Goal: Information Seeking & Learning: Learn about a topic

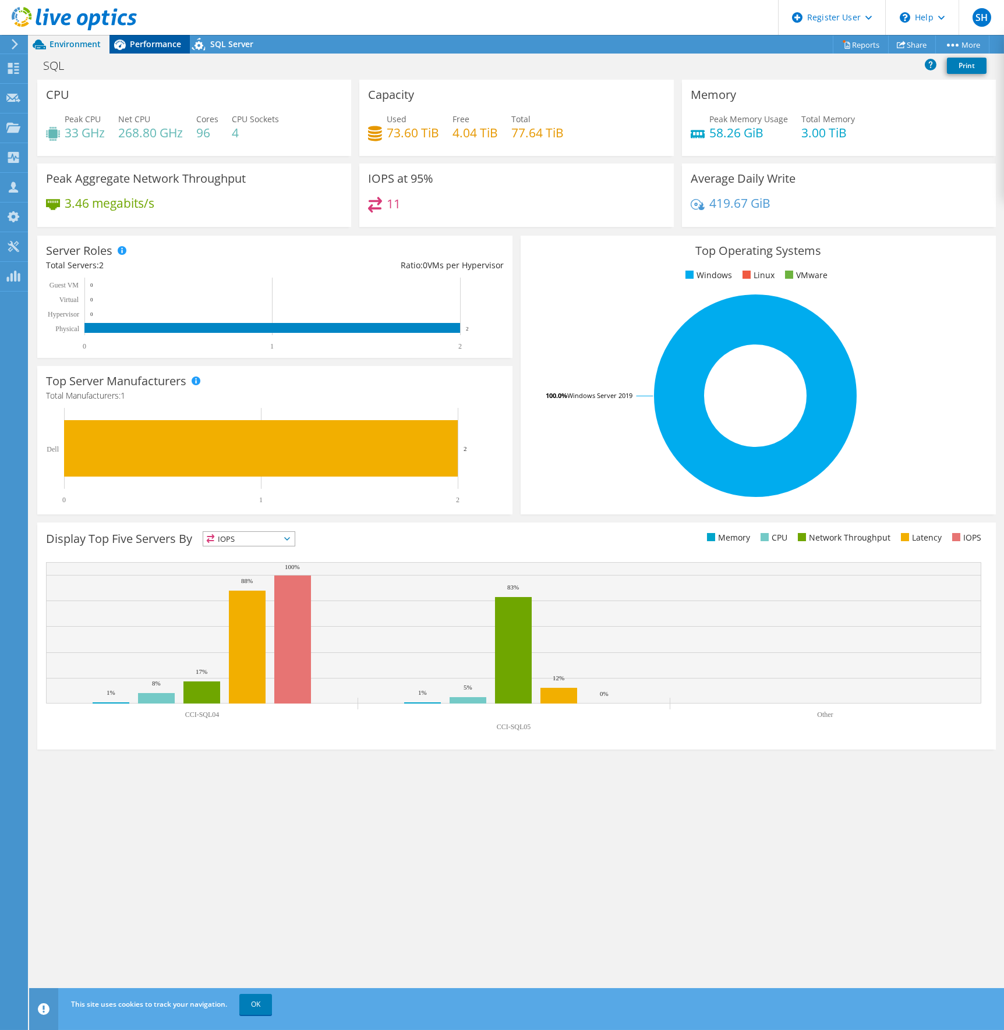
click at [158, 44] on span "Performance" at bounding box center [155, 43] width 51 height 11
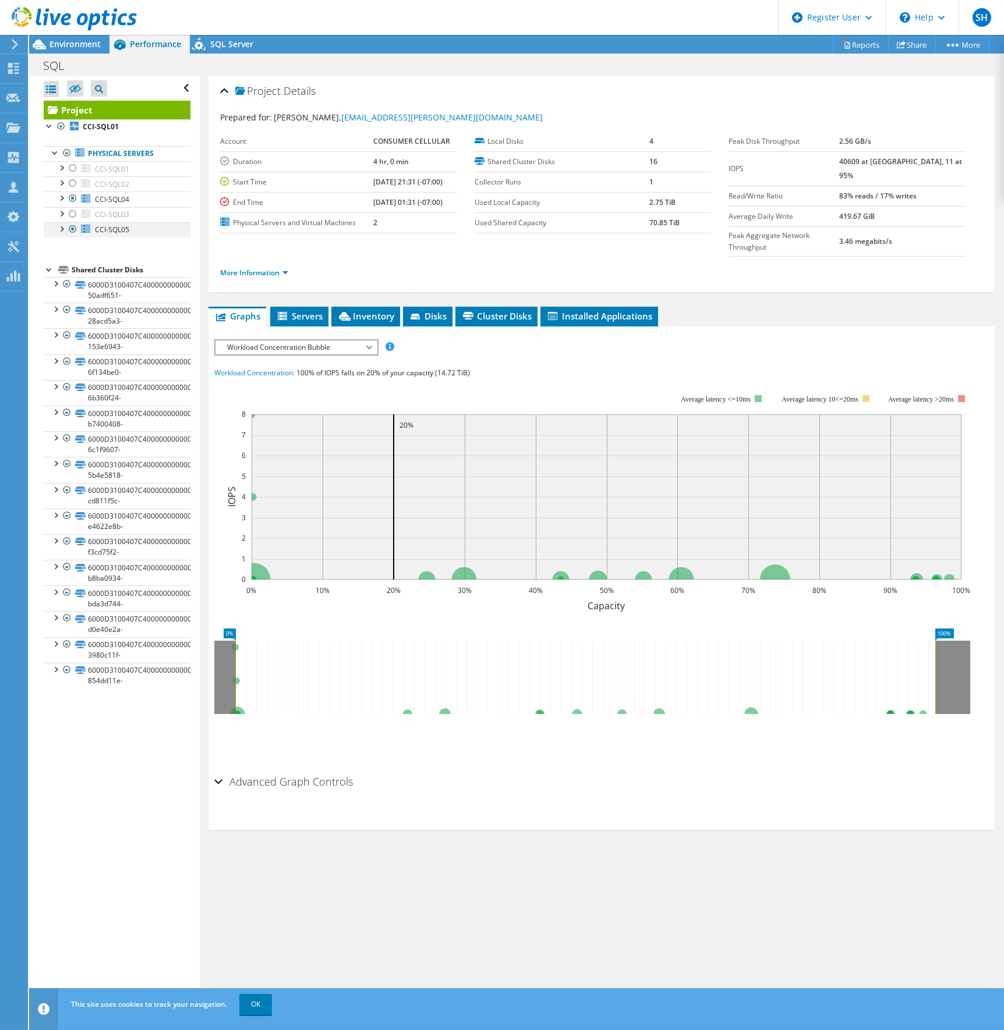
click at [73, 226] on div at bounding box center [73, 229] width 12 height 14
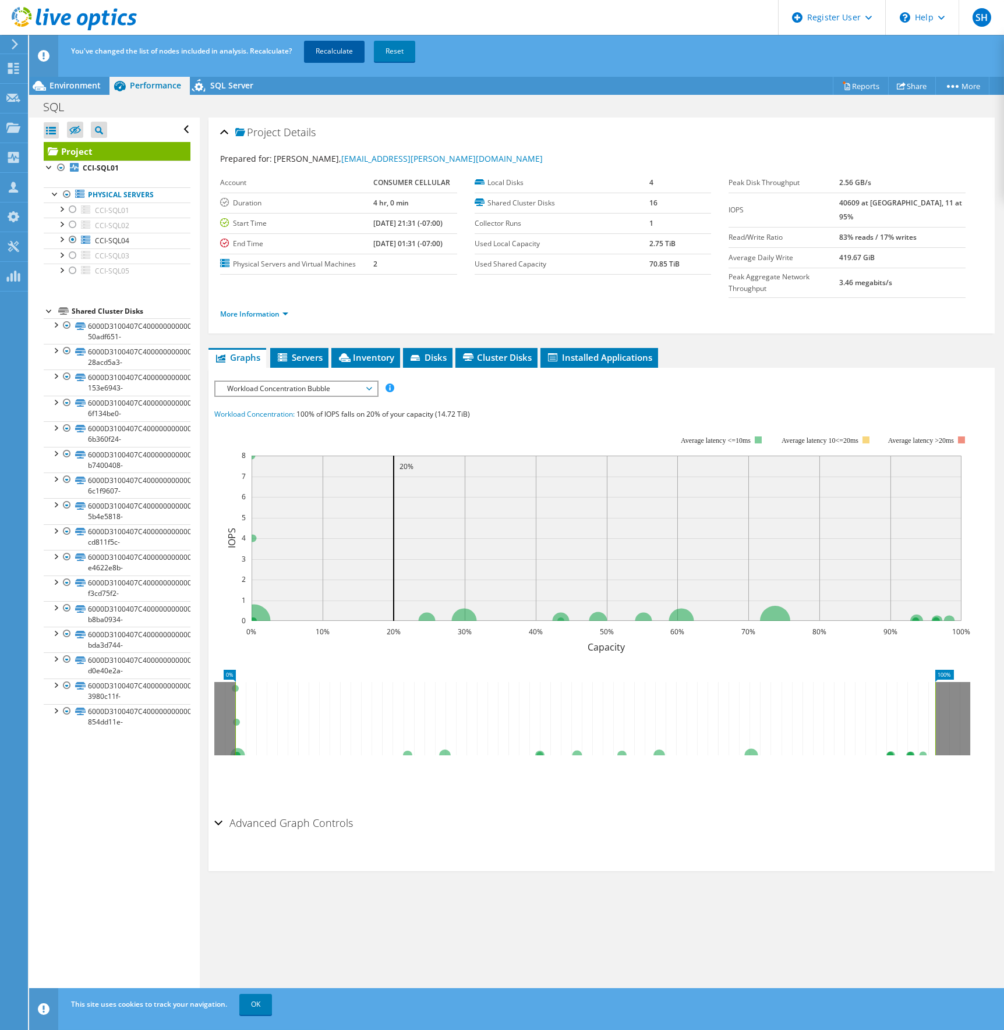
click at [331, 47] on link "Recalculate" at bounding box center [334, 51] width 61 height 21
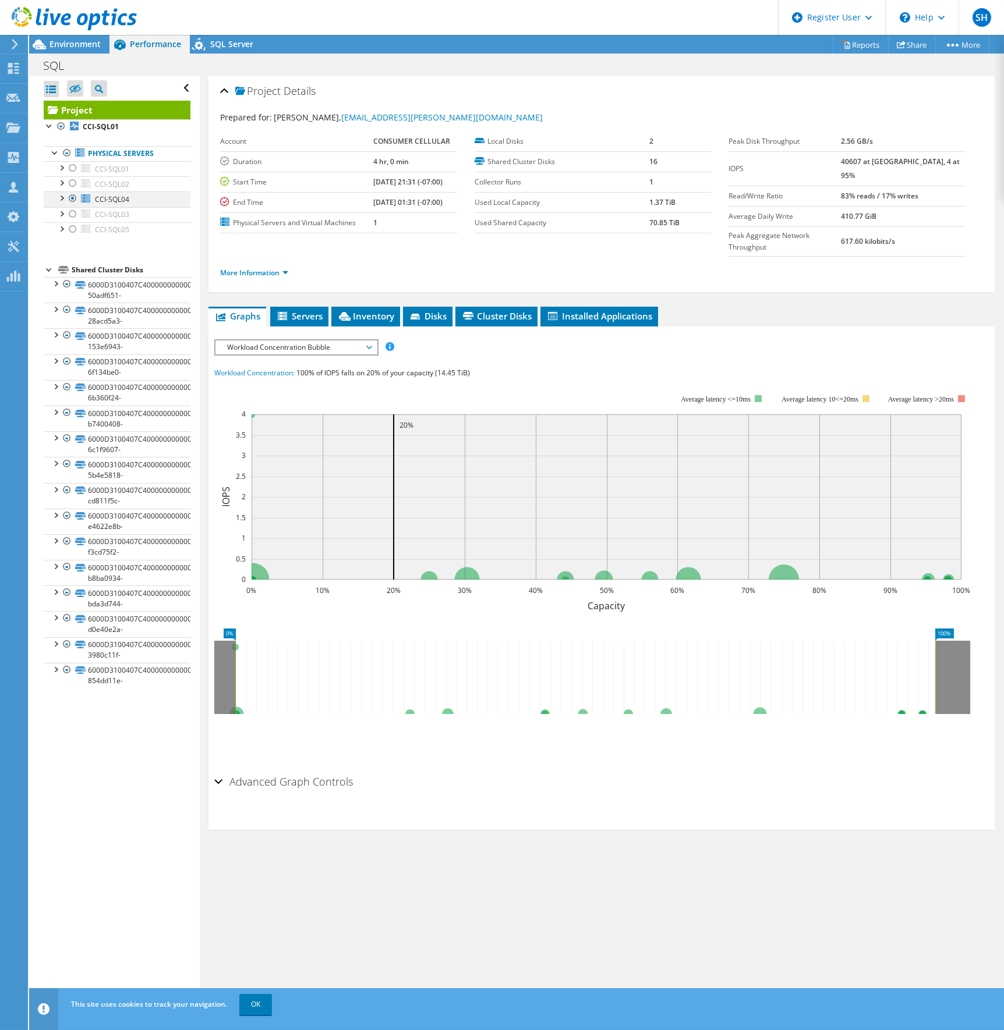
click at [60, 199] on div at bounding box center [61, 198] width 12 height 12
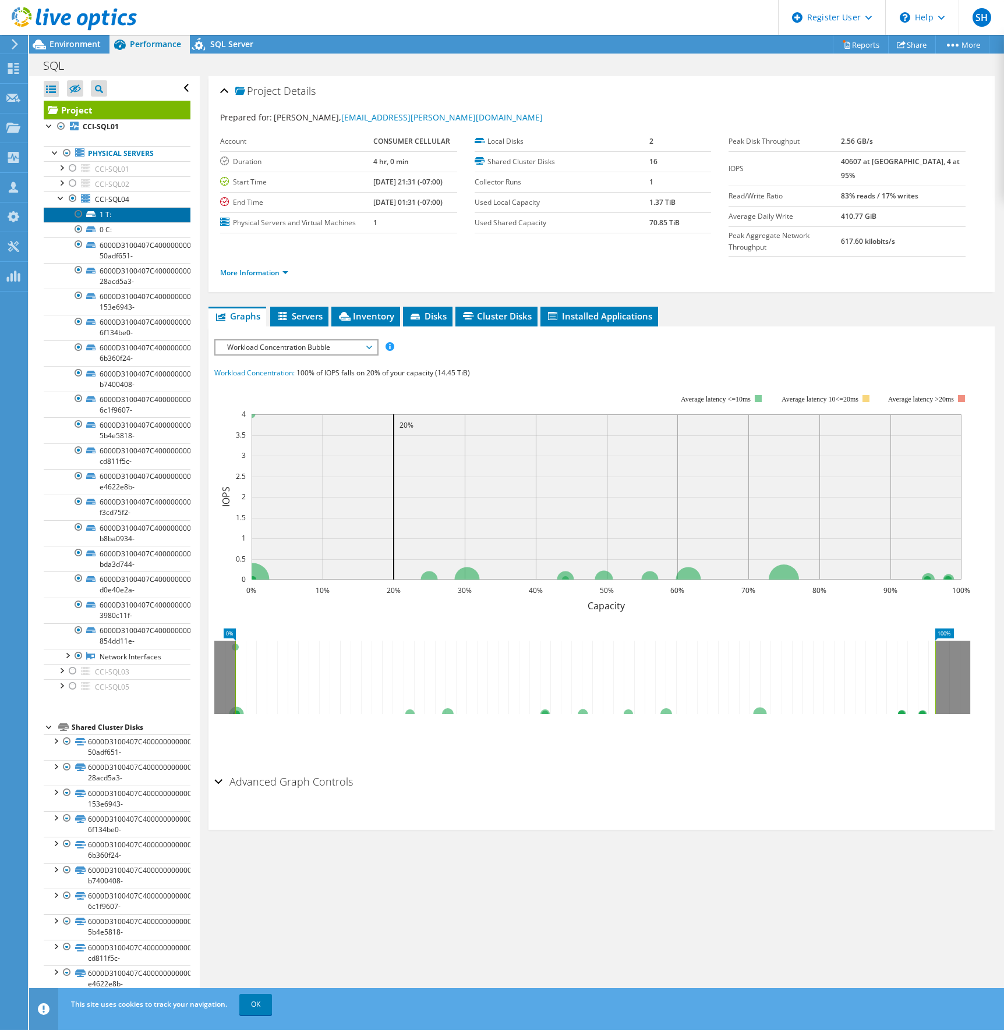
click at [115, 215] on link "1 T:" at bounding box center [117, 214] width 147 height 15
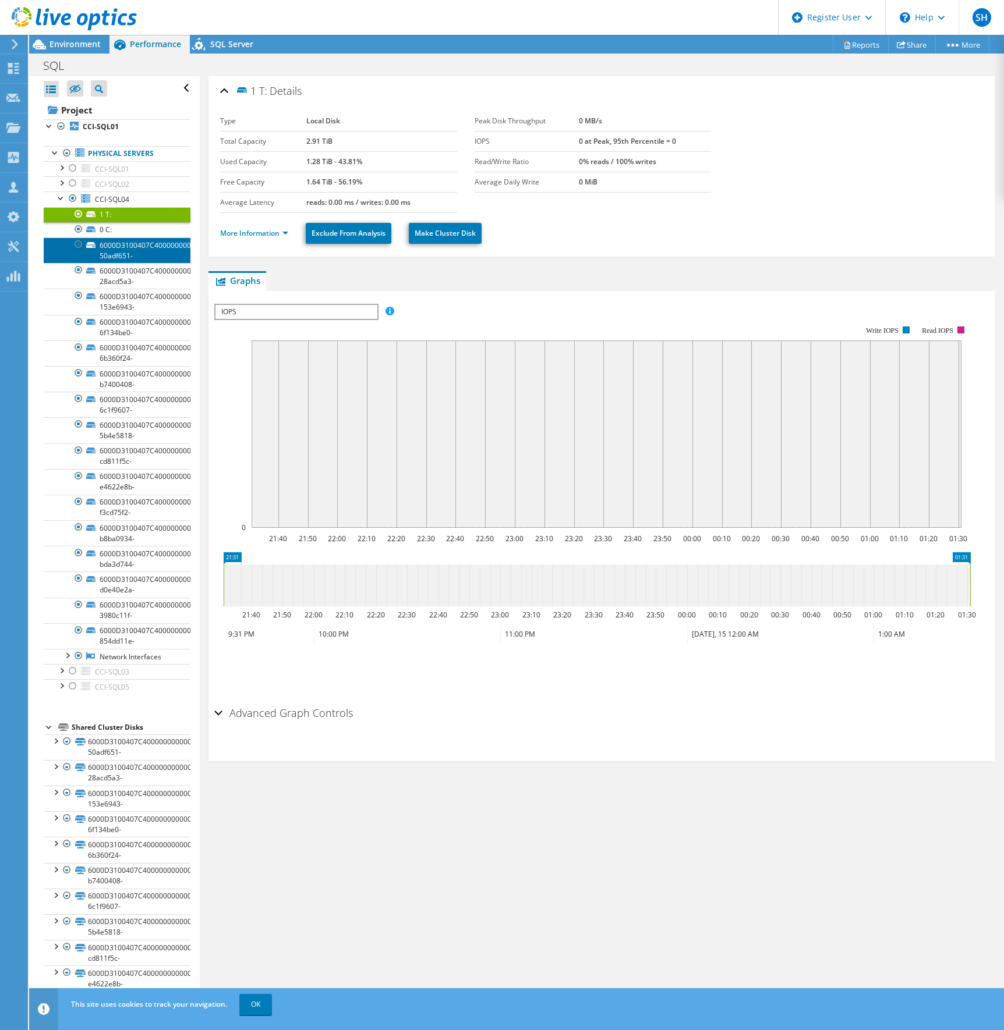
click at [118, 254] on link "6000D3100407C400000000000000002D-50adf651-" at bounding box center [117, 251] width 147 height 26
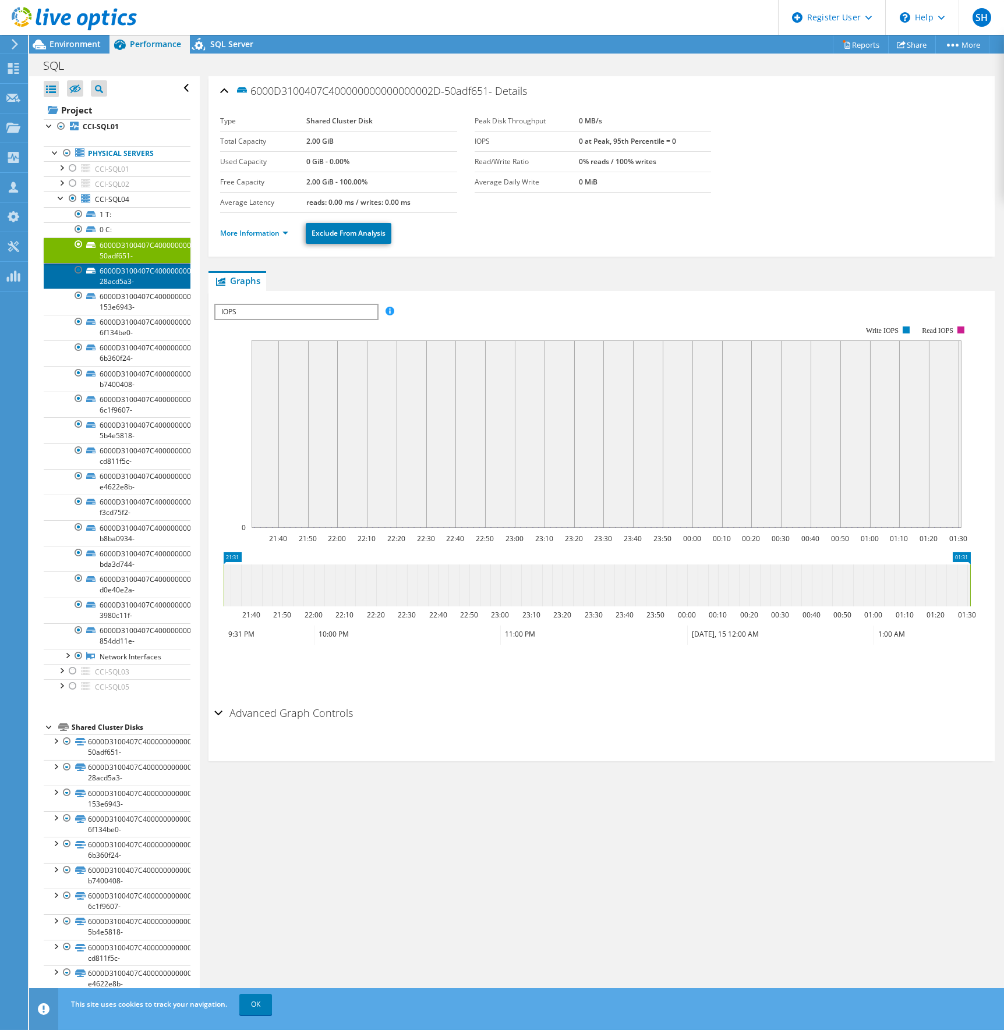
click at [123, 280] on link "6000D3100407C400000000000000003F-28acd5a3-" at bounding box center [117, 276] width 147 height 26
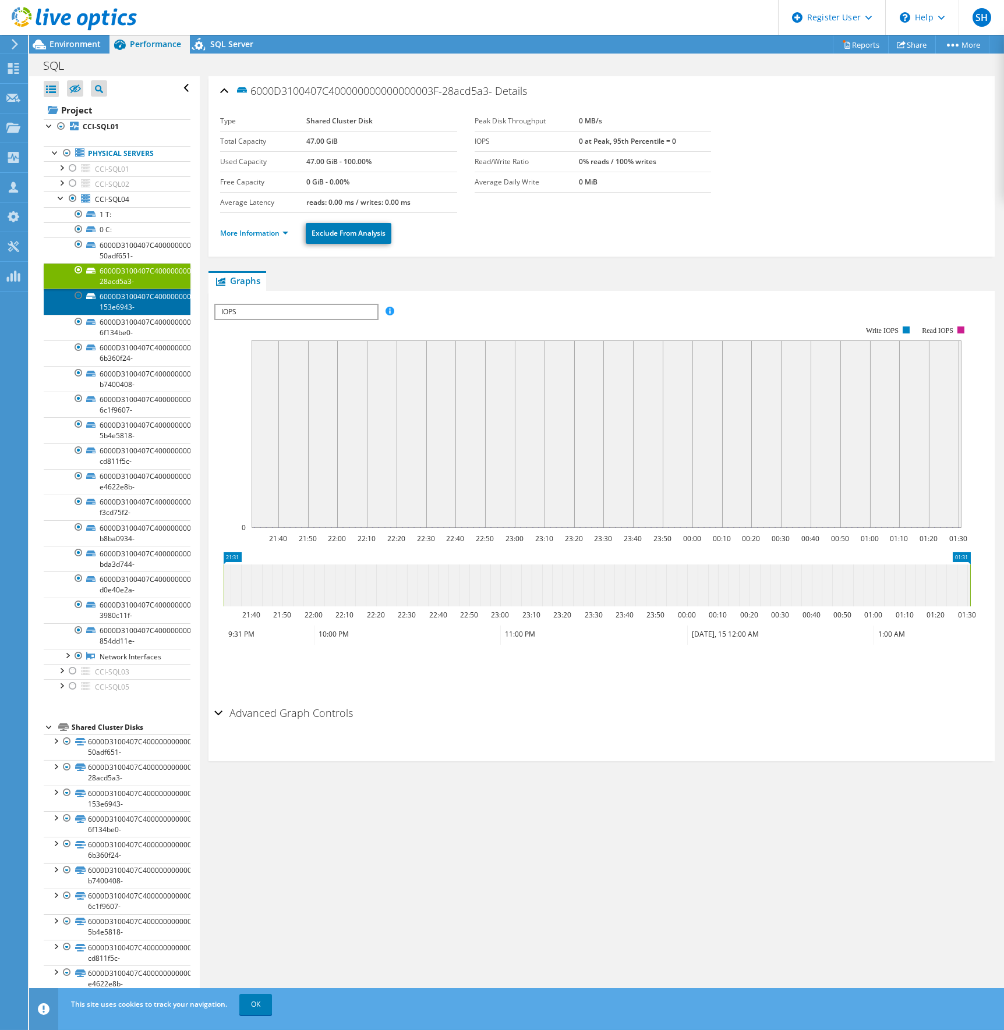
click at [124, 299] on link "6000D3100407C4000000000000000032-153e6943-" at bounding box center [117, 302] width 147 height 26
click at [125, 321] on link "6000D3100407C4000000000000000033-6f134be0-" at bounding box center [117, 328] width 147 height 26
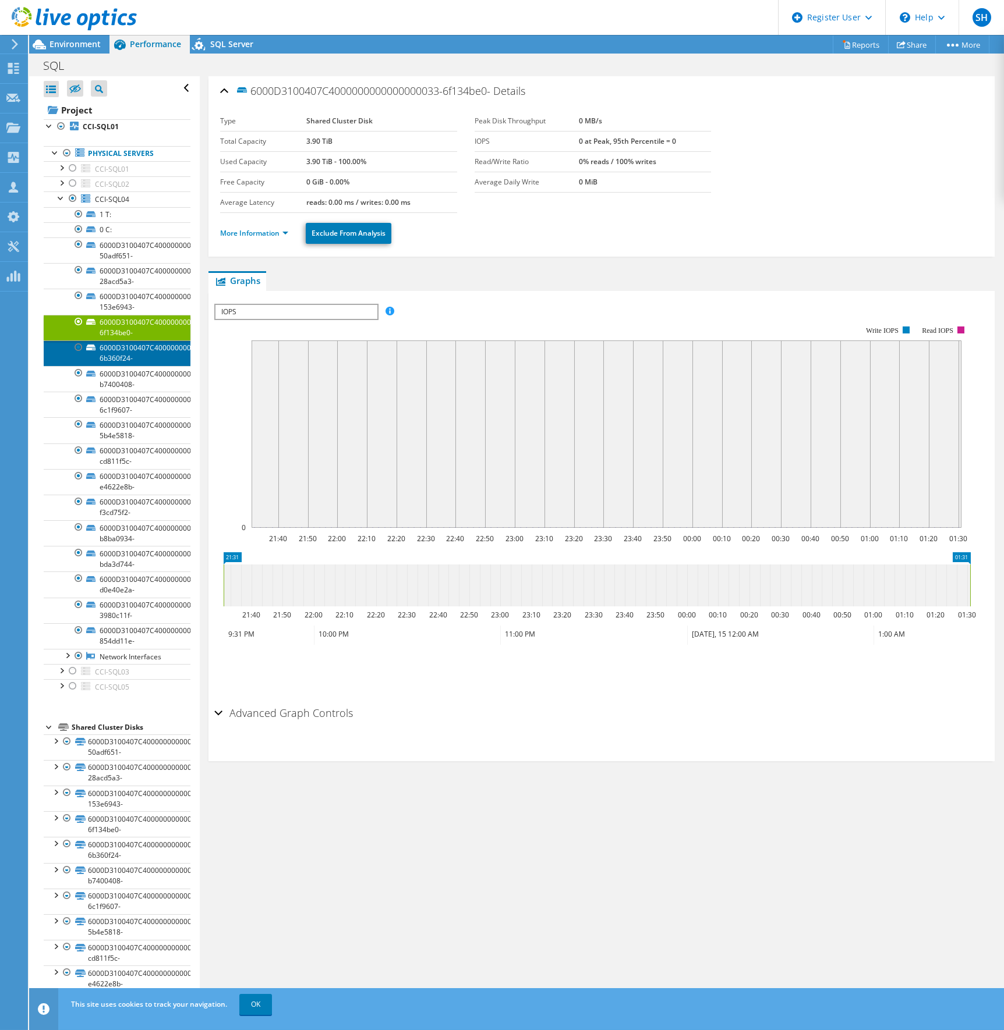
click at [127, 352] on link "6000D3100407C4000000000000000034-6b360f24-" at bounding box center [117, 354] width 147 height 26
click at [131, 382] on link "6000D3100407C400000000000000002A-b7400408-" at bounding box center [117, 379] width 147 height 26
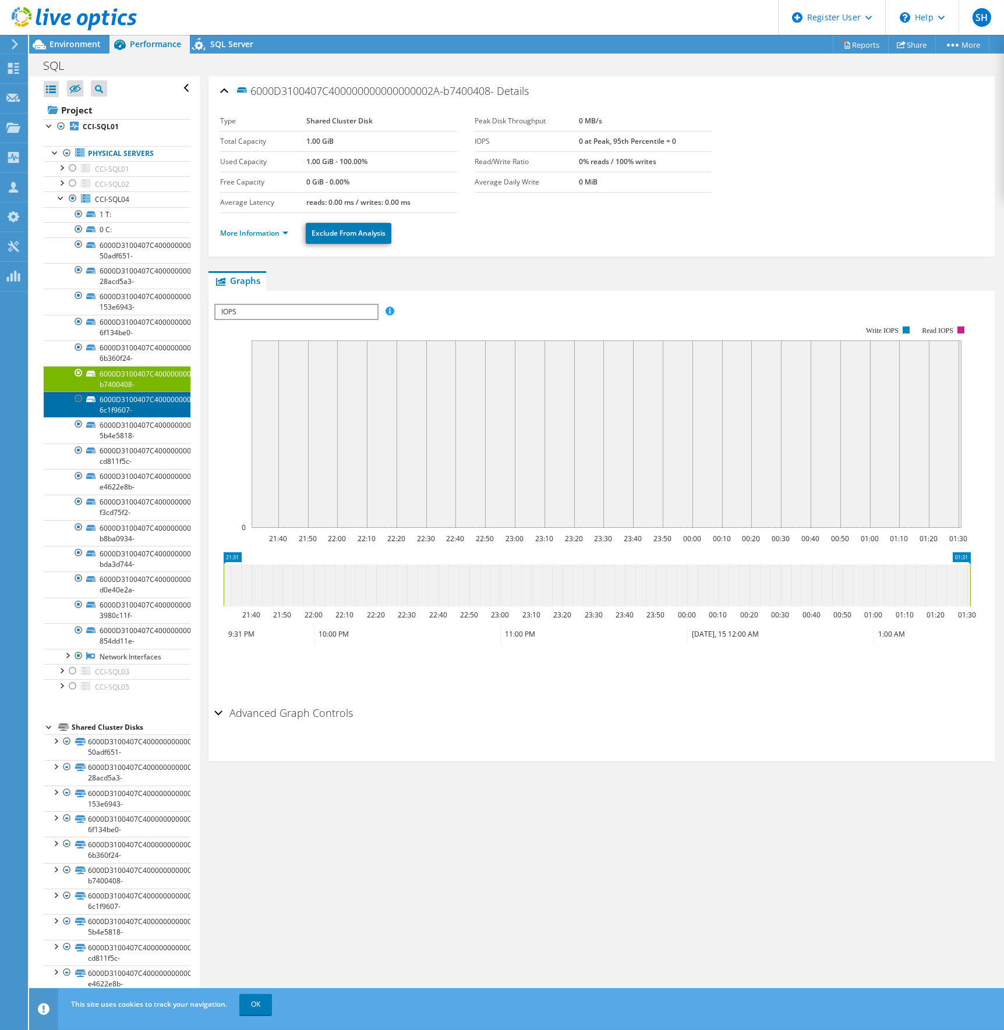
click at [127, 403] on link "6000D3100407C4000000000000000031-6c1f9607-" at bounding box center [117, 405] width 147 height 26
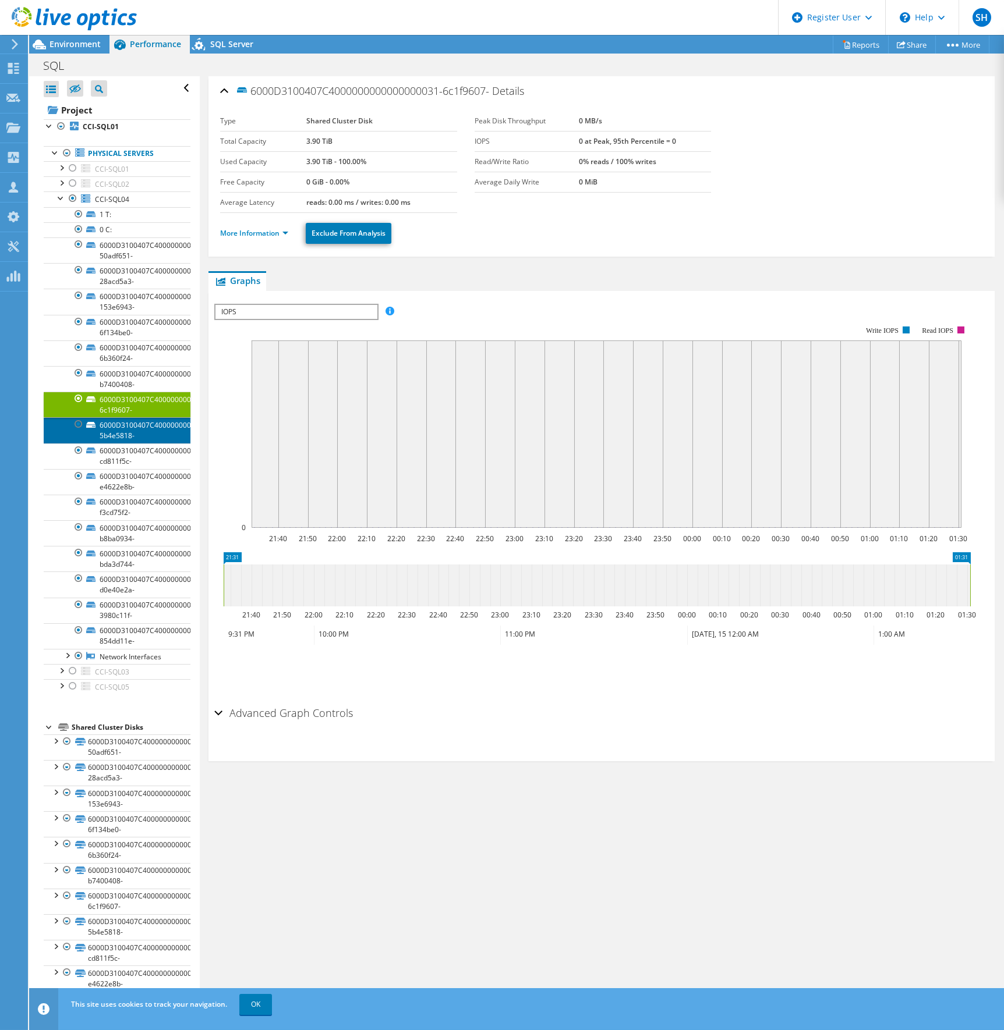
click at [126, 426] on link "6000D3100407C4000000000000000035-5b4e5818-" at bounding box center [117, 430] width 147 height 26
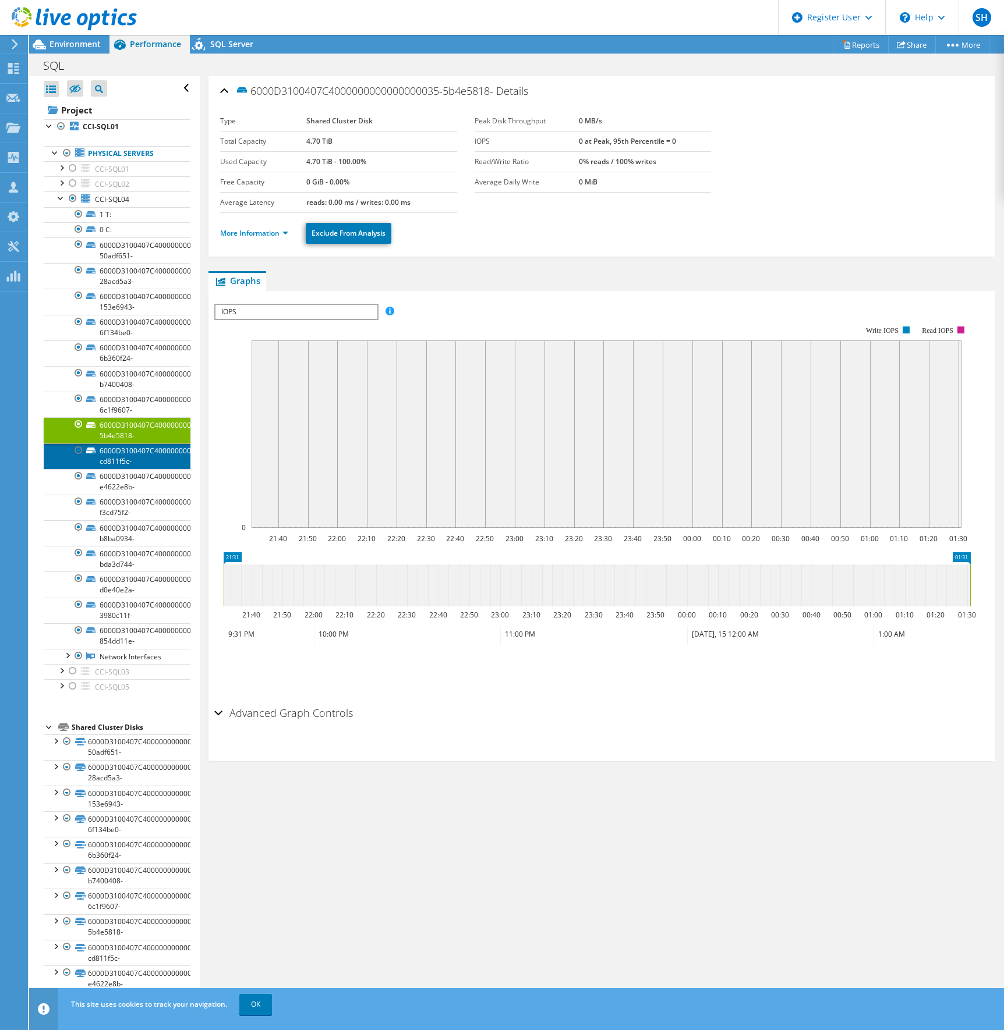
click at [129, 457] on link "6000D3100407C4000000000000000036-cd811f5c-" at bounding box center [117, 457] width 147 height 26
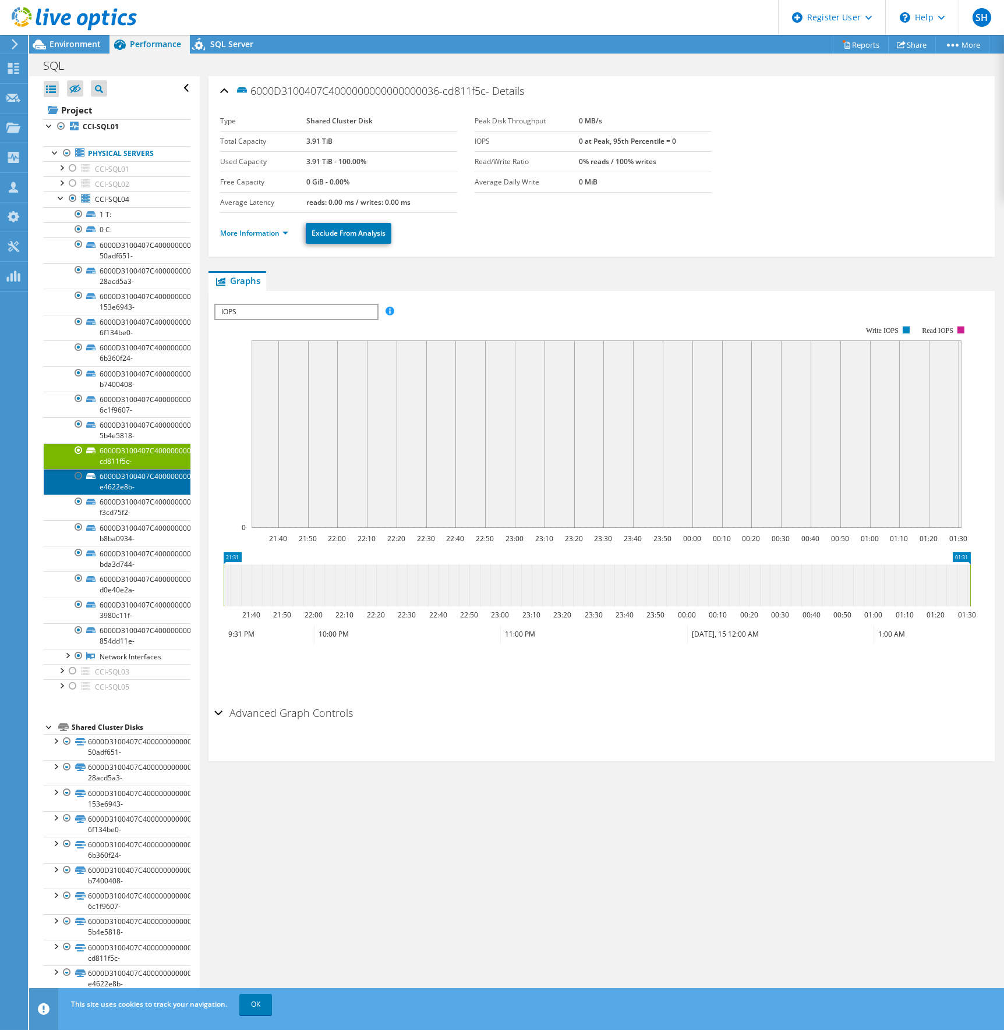
click at [119, 484] on link "6000D3100407C4000000000000000041-e4622e8b-" at bounding box center [117, 482] width 147 height 26
click at [117, 506] on link "6000D3100407C4000000000000000040-f3cd75f2-" at bounding box center [117, 508] width 147 height 26
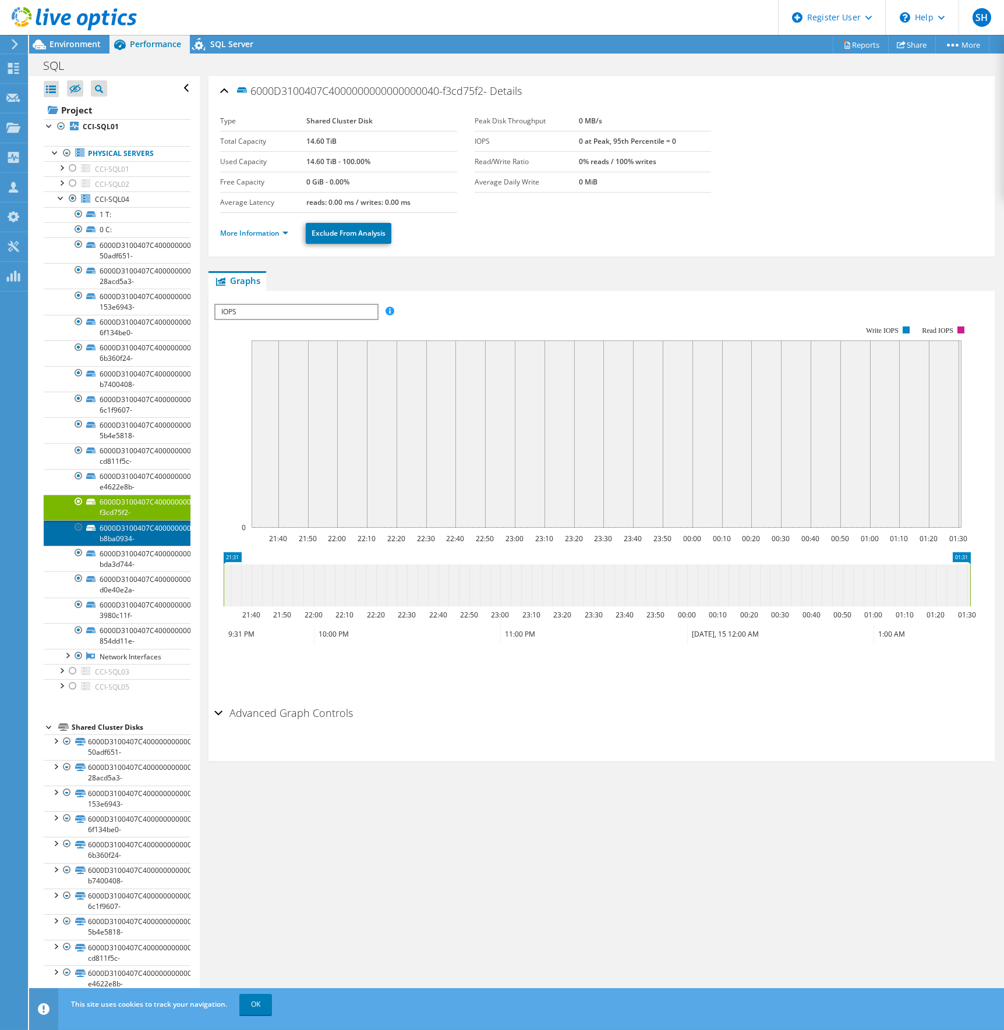
click at [120, 531] on link "6000D3100407C4000000000000000042-b8ba0934-" at bounding box center [117, 533] width 147 height 26
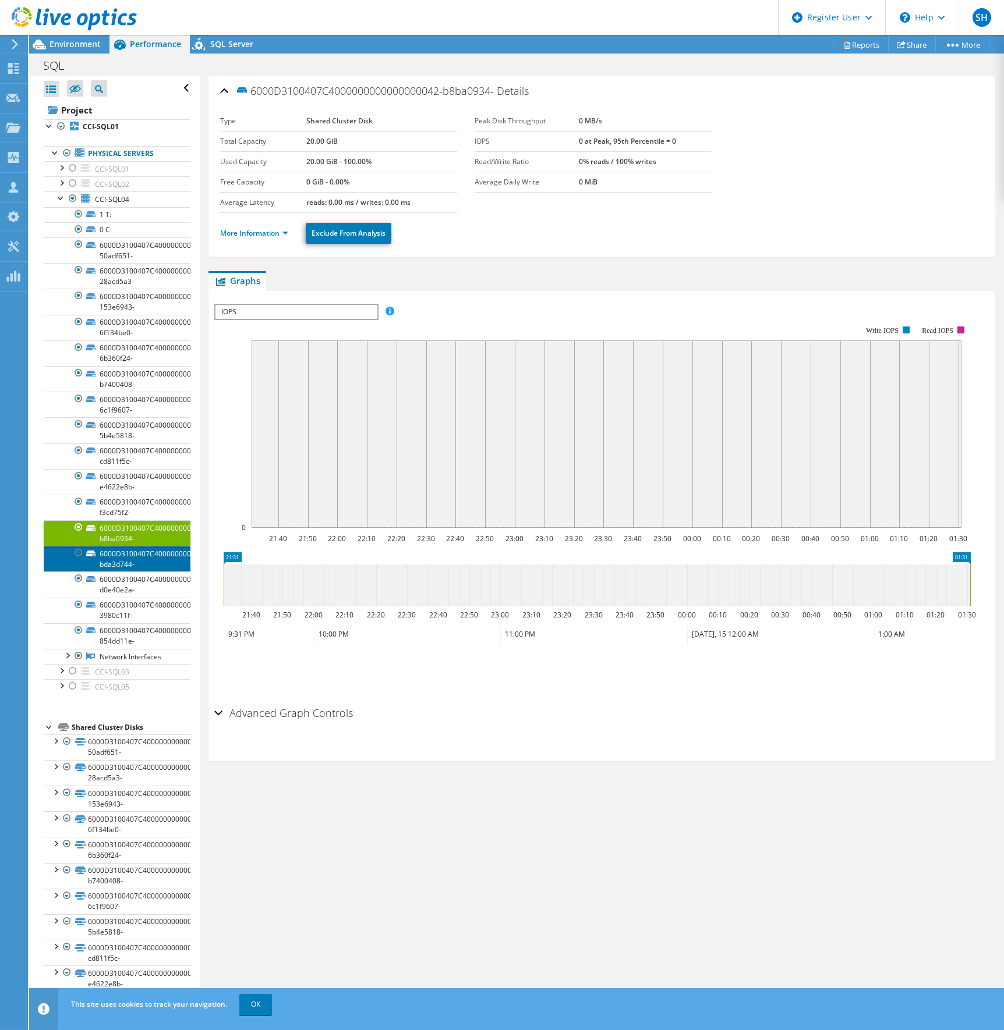
click at [123, 558] on link "6000D3100407C4000000000000000043-bda3d744-" at bounding box center [117, 559] width 147 height 26
click at [123, 583] on link "6000D3100407C4000000000000000045-d0e40e2a-" at bounding box center [117, 585] width 147 height 26
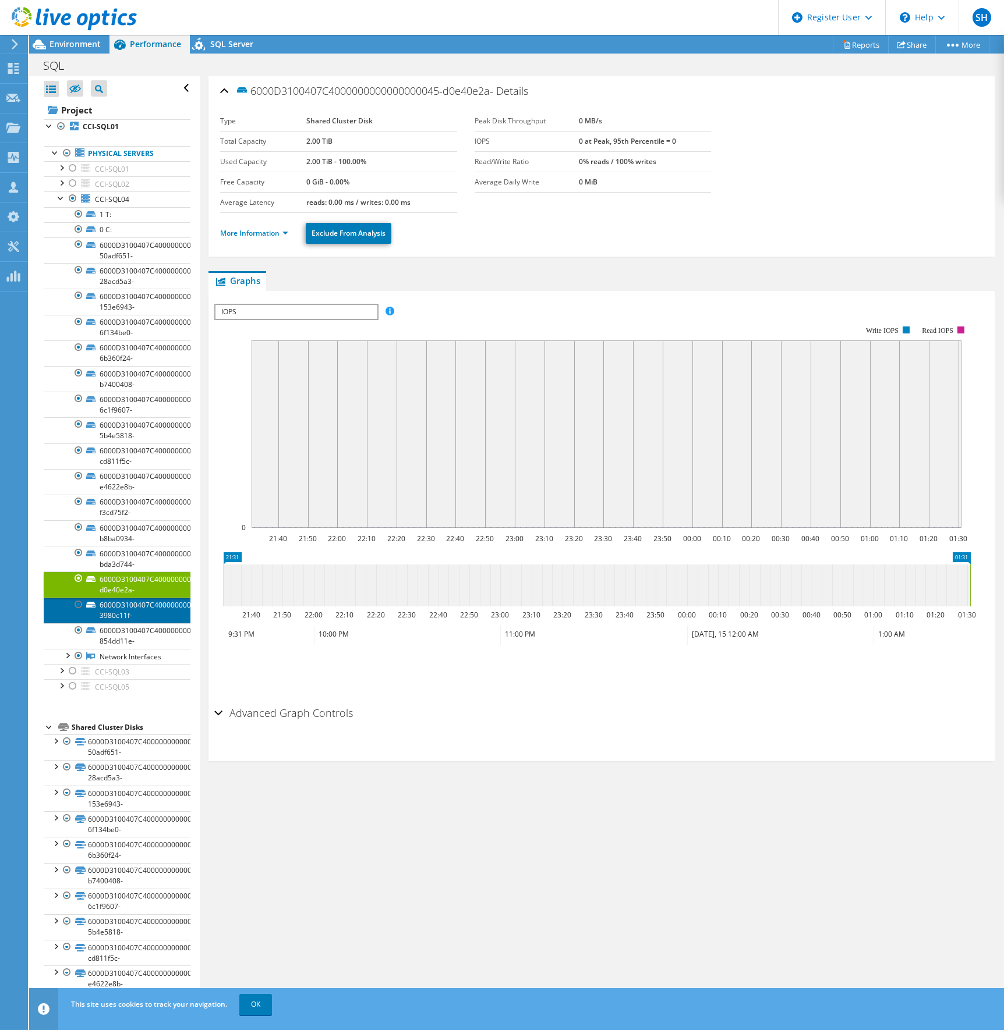
click at [132, 608] on link "6000D3100407C4000000000000000046-3980c11f-" at bounding box center [117, 611] width 147 height 26
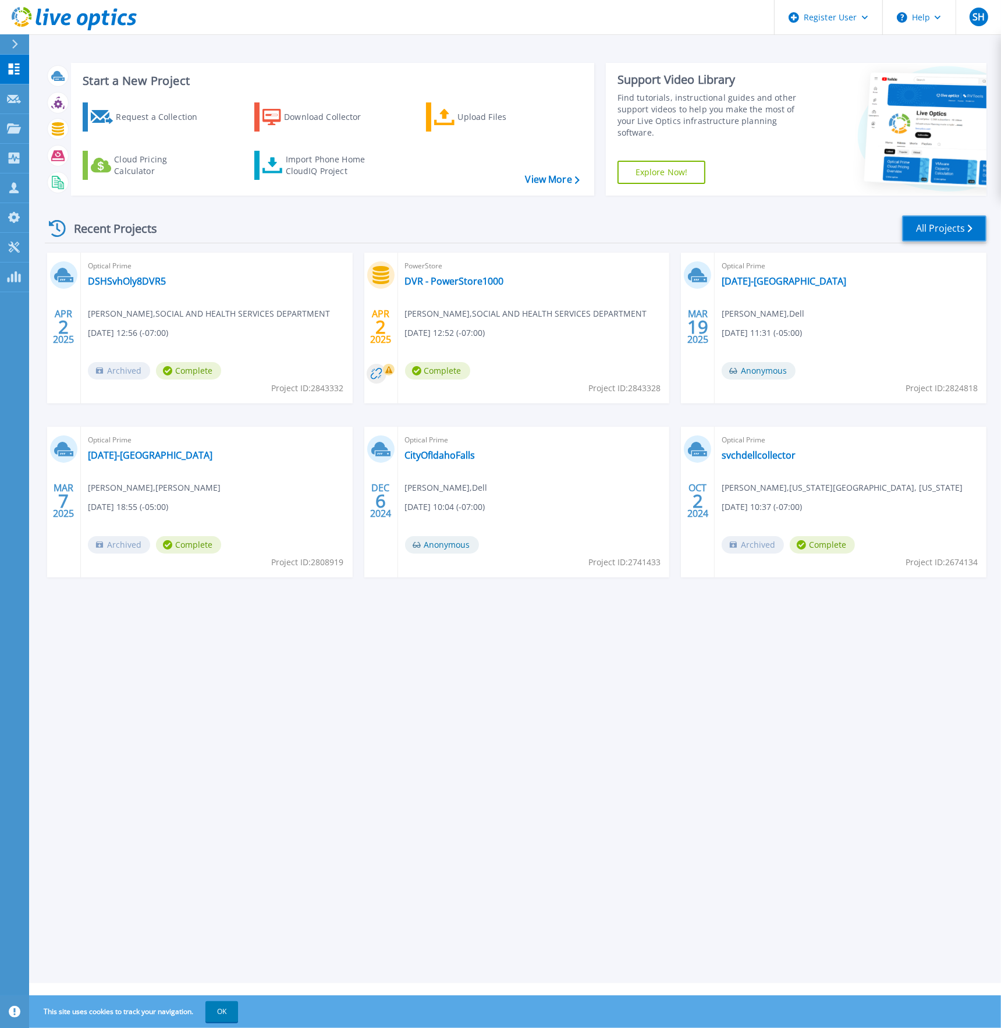
click at [937, 226] on link "All Projects" at bounding box center [944, 228] width 84 height 26
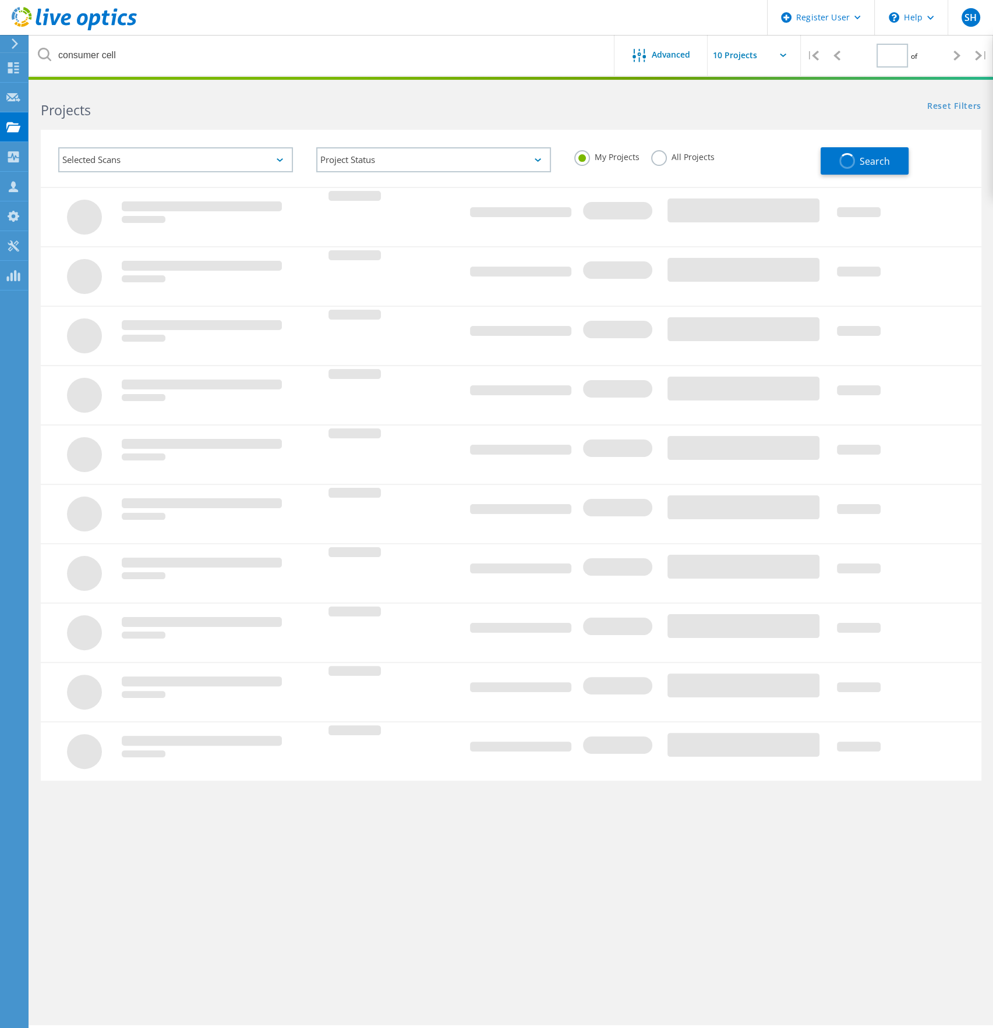
type input "1"
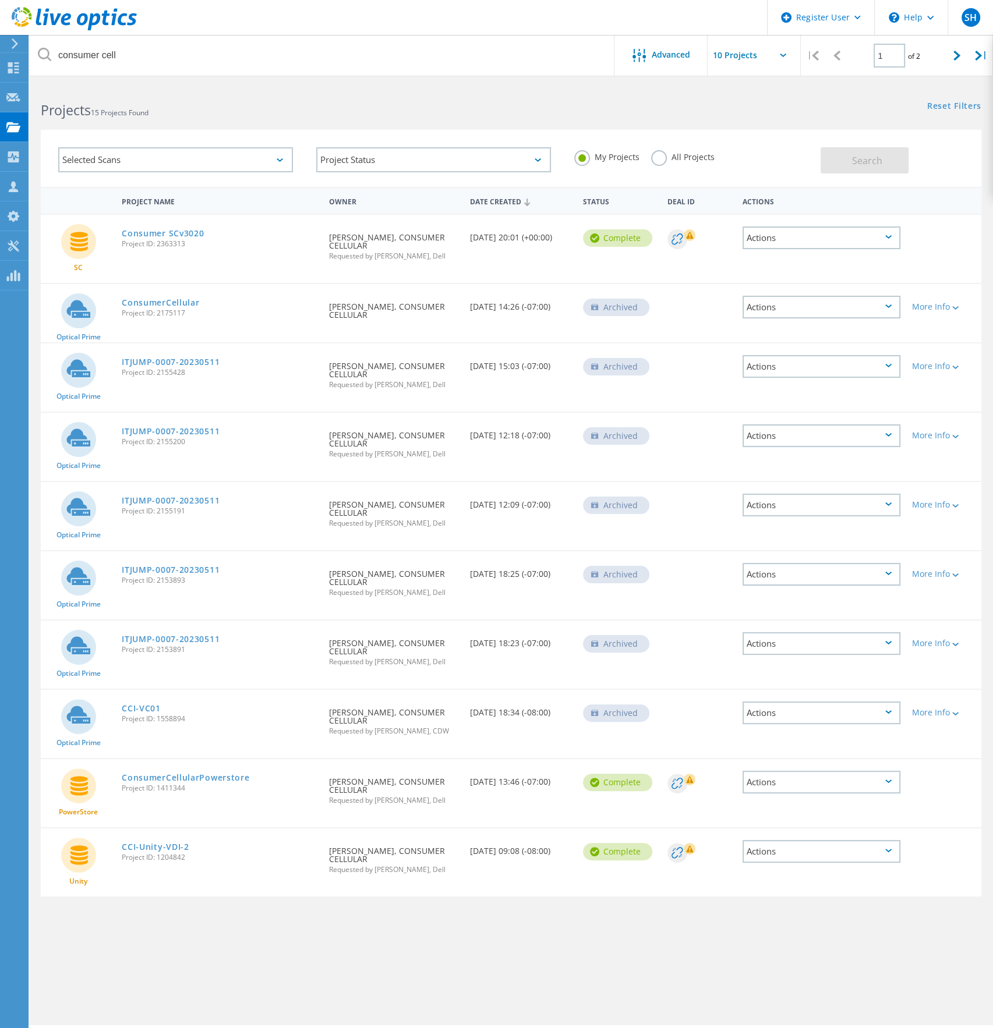
click at [664, 160] on label "All Projects" at bounding box center [682, 155] width 63 height 11
click at [0, 0] on input "All Projects" at bounding box center [0, 0] width 0 height 0
click at [859, 167] on button "Search" at bounding box center [864, 160] width 88 height 26
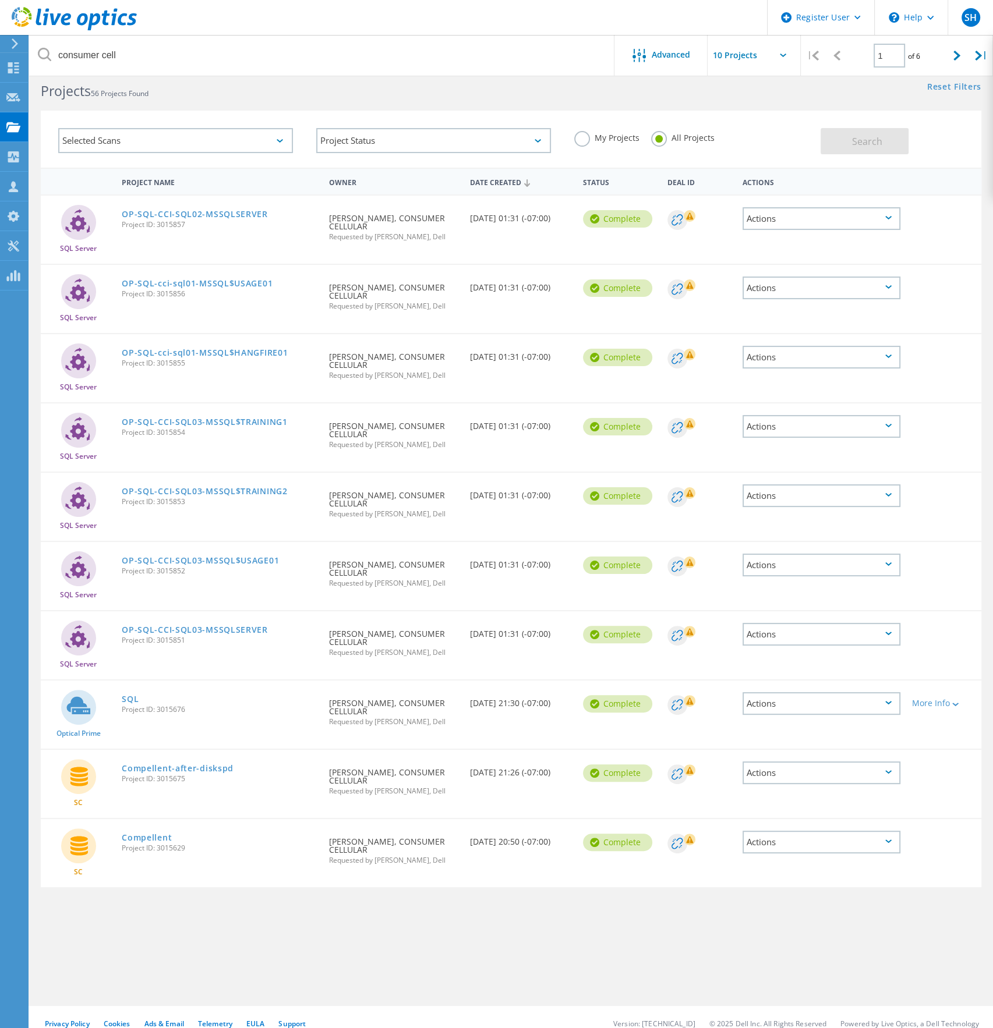
scroll to position [31, 0]
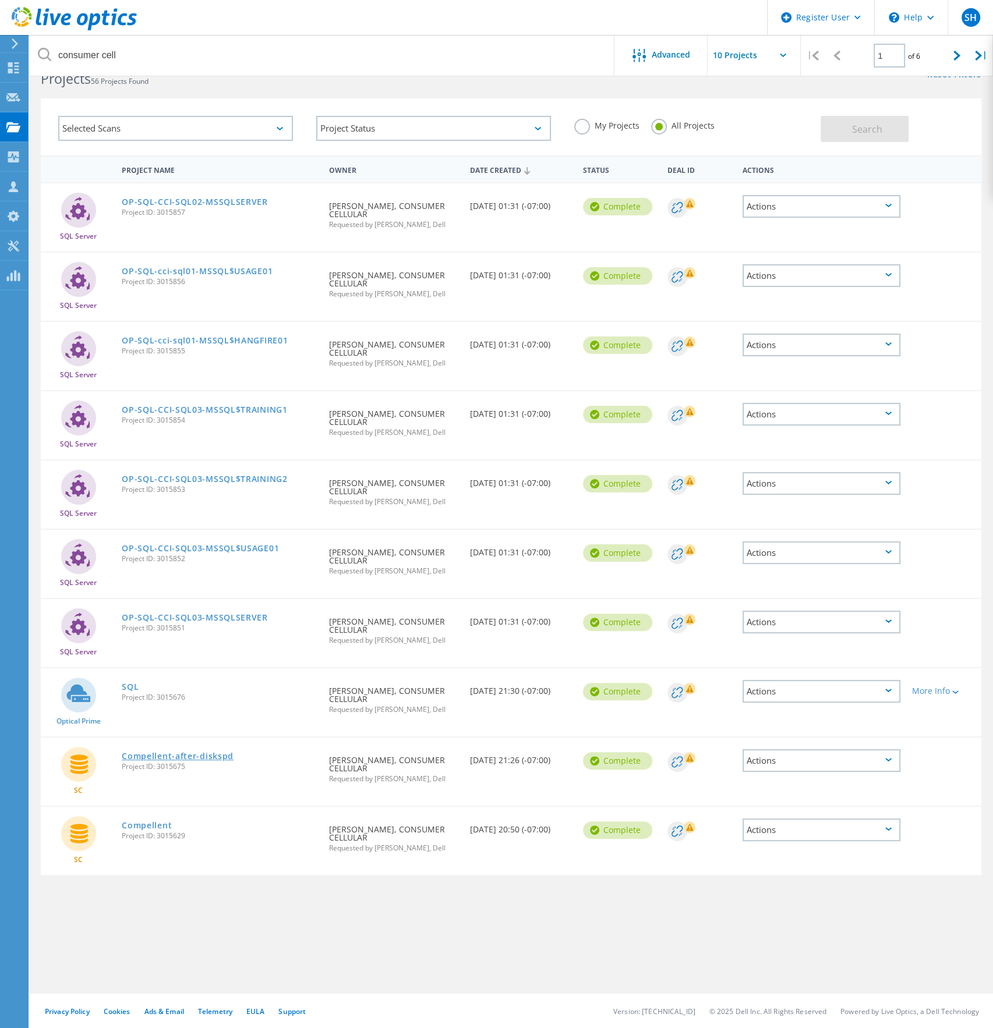
click at [187, 753] on link "Compellent-after-diskspd" at bounding box center [178, 756] width 112 height 8
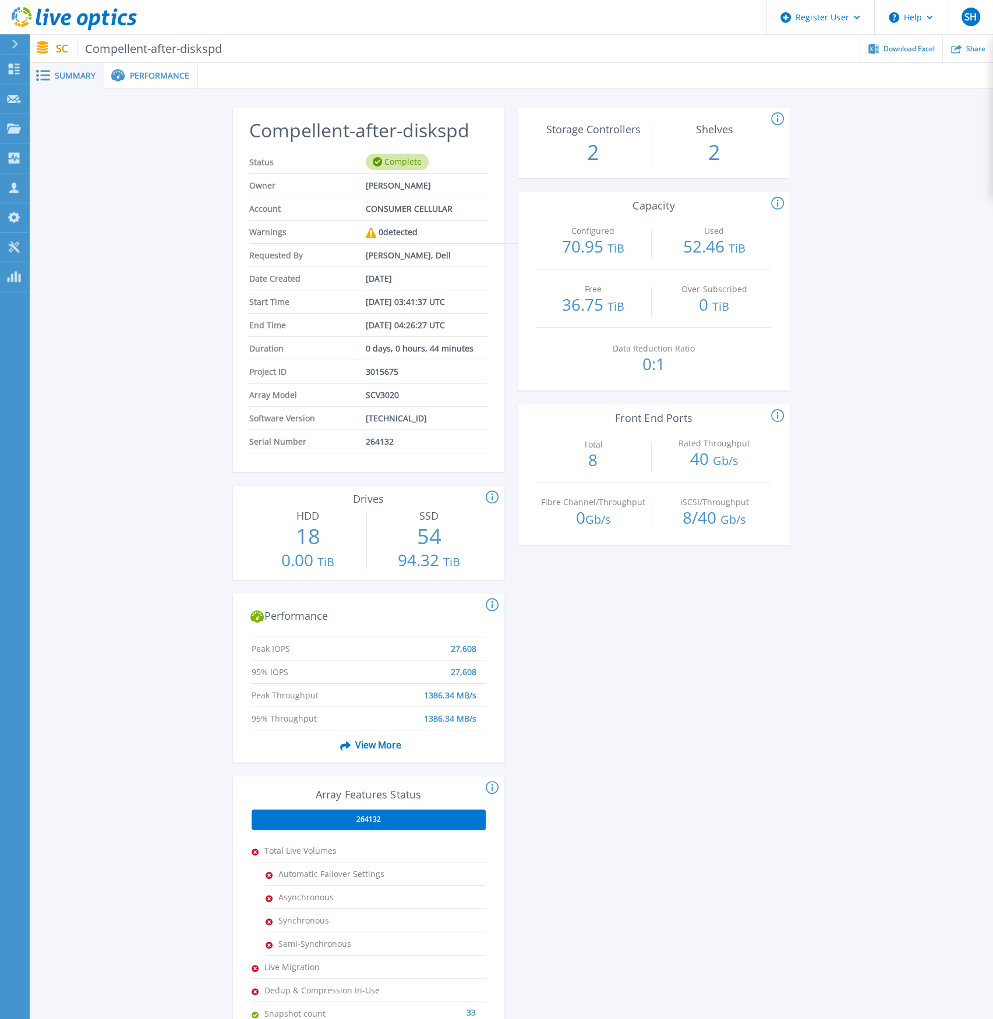
click at [143, 72] on span "Performance" at bounding box center [159, 76] width 59 height 8
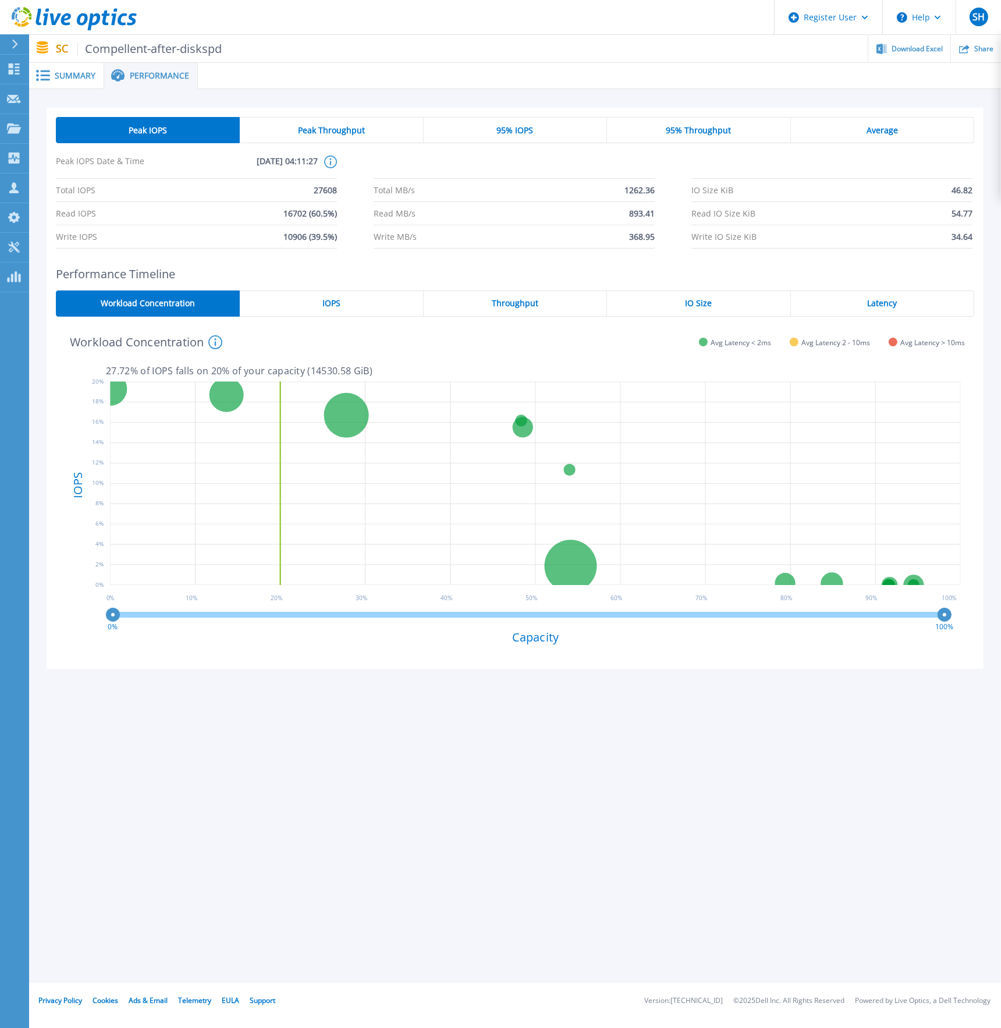
click at [337, 299] on span "IOPS" at bounding box center [332, 303] width 18 height 9
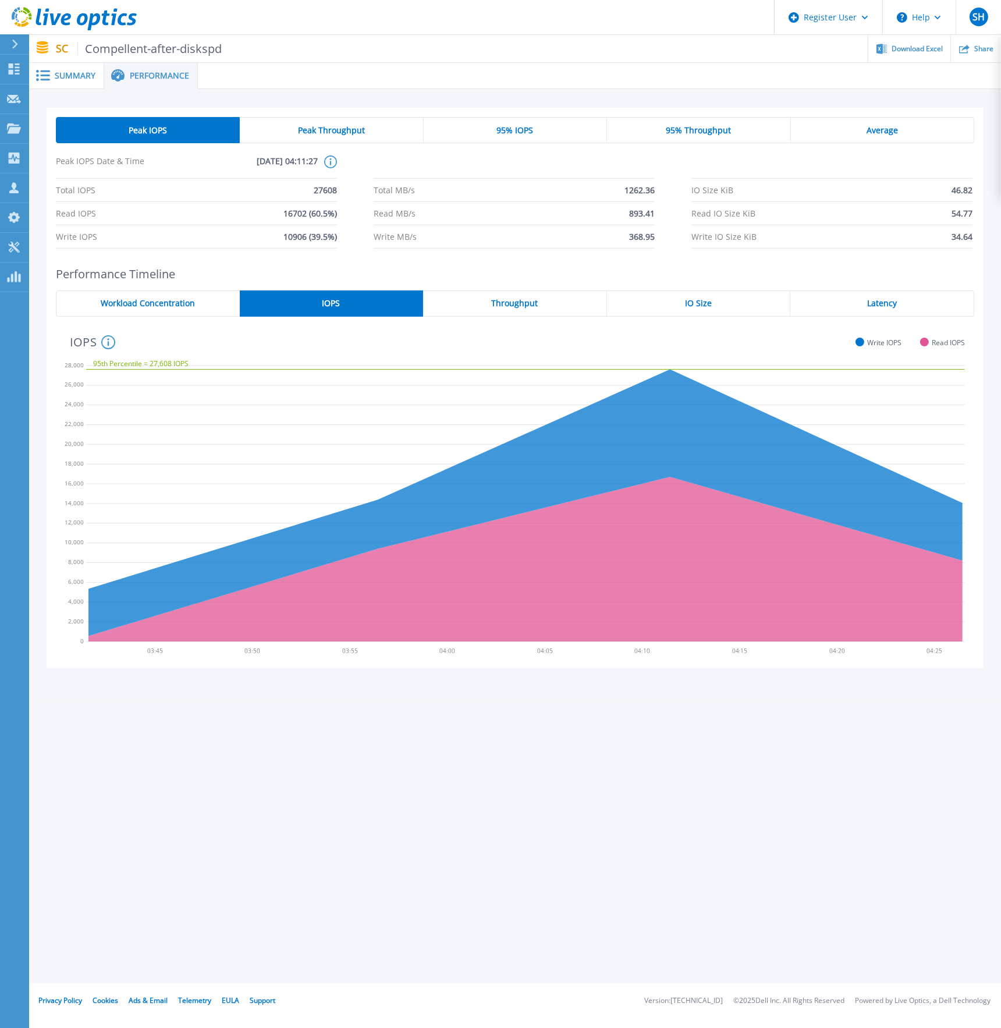
click at [862, 303] on div "Latency" at bounding box center [883, 303] width 184 height 26
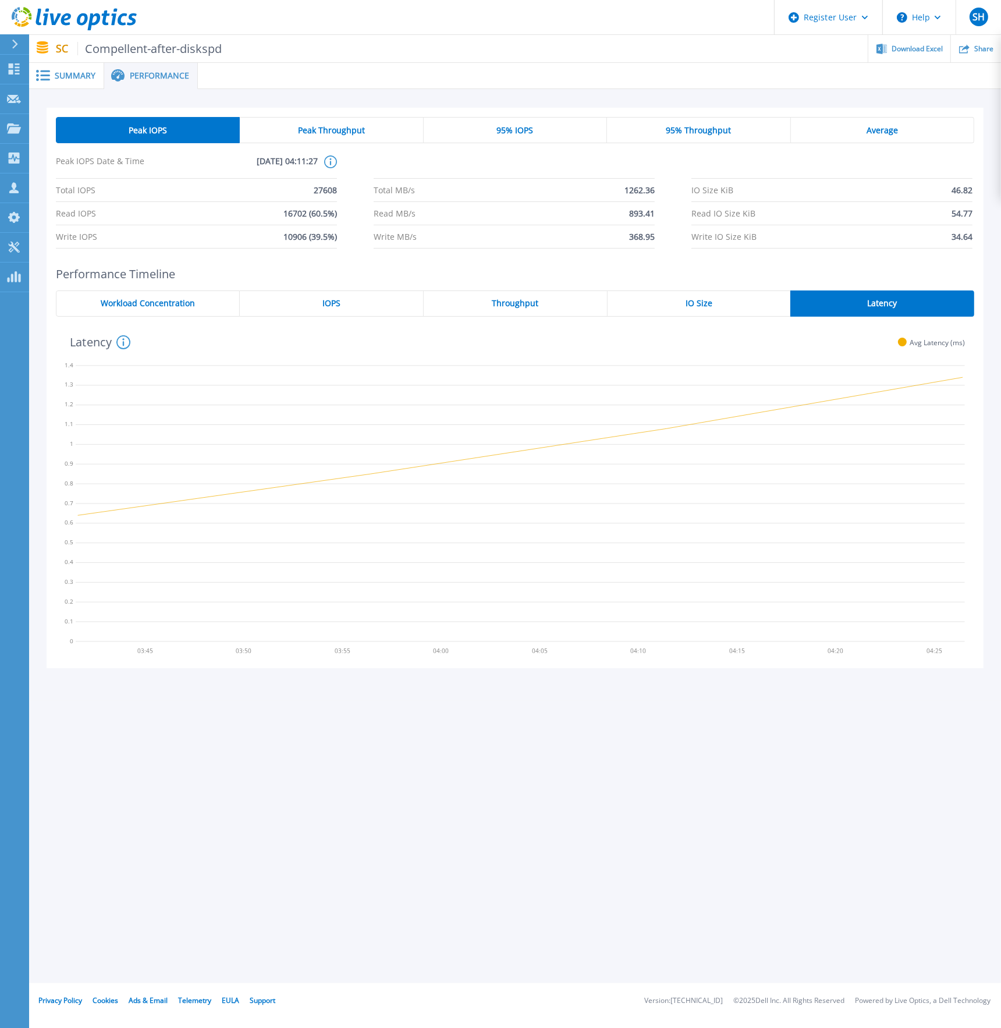
click at [706, 304] on span "IO Size" at bounding box center [699, 303] width 27 height 9
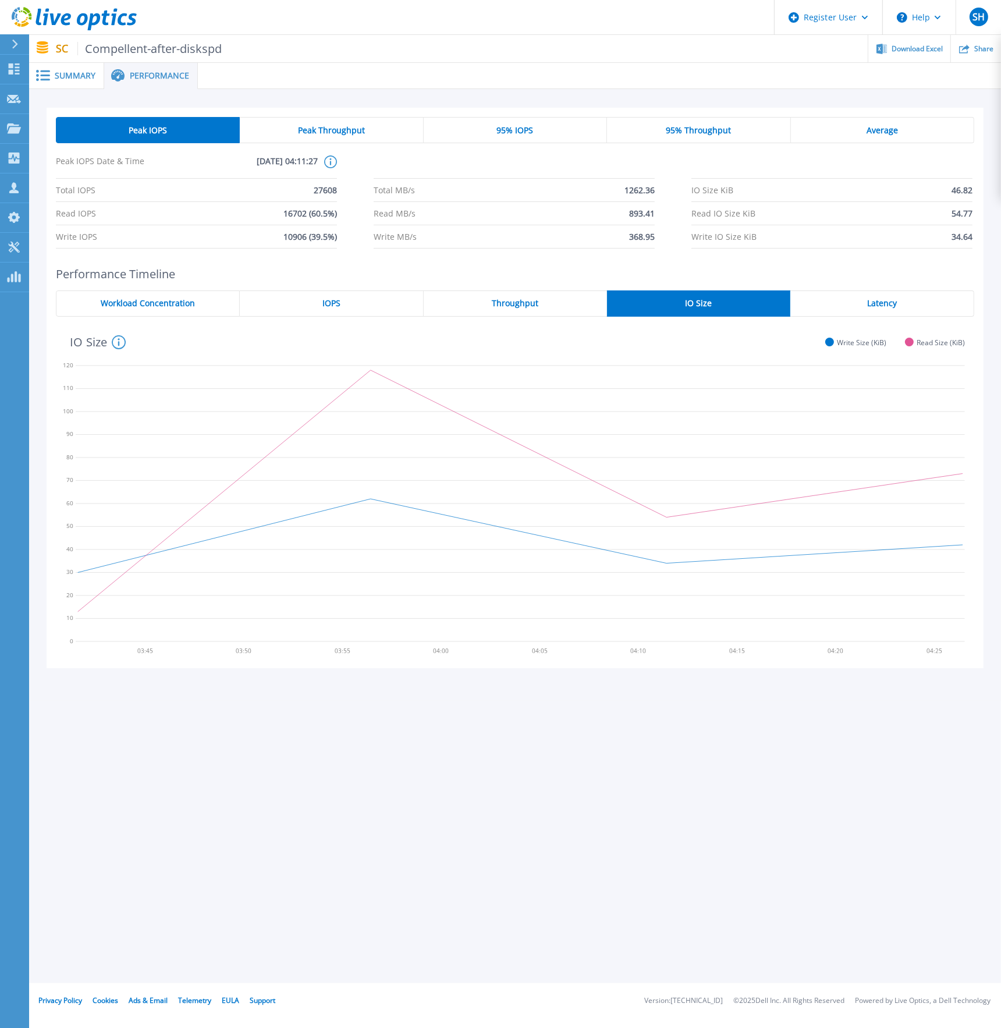
click at [527, 300] on span "Throughput" at bounding box center [515, 303] width 47 height 9
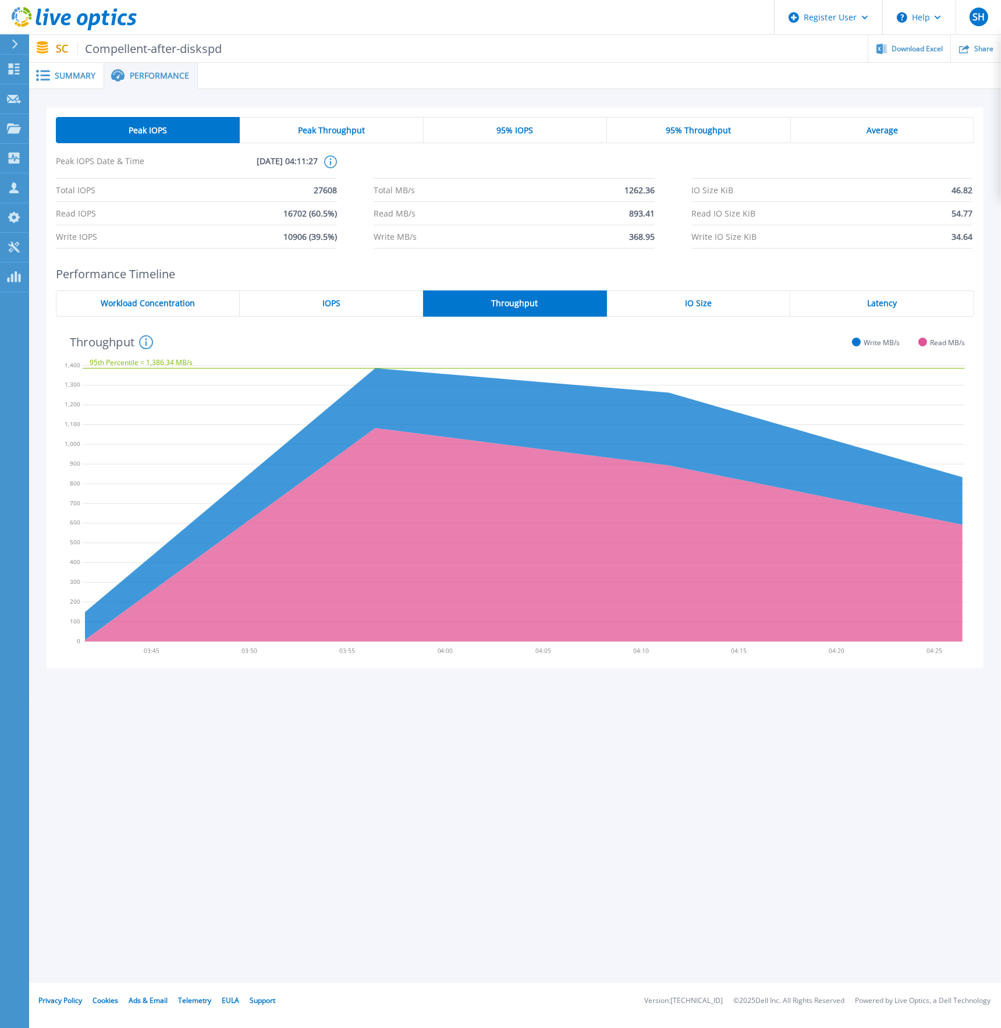
click at [333, 299] on span "IOPS" at bounding box center [332, 303] width 18 height 9
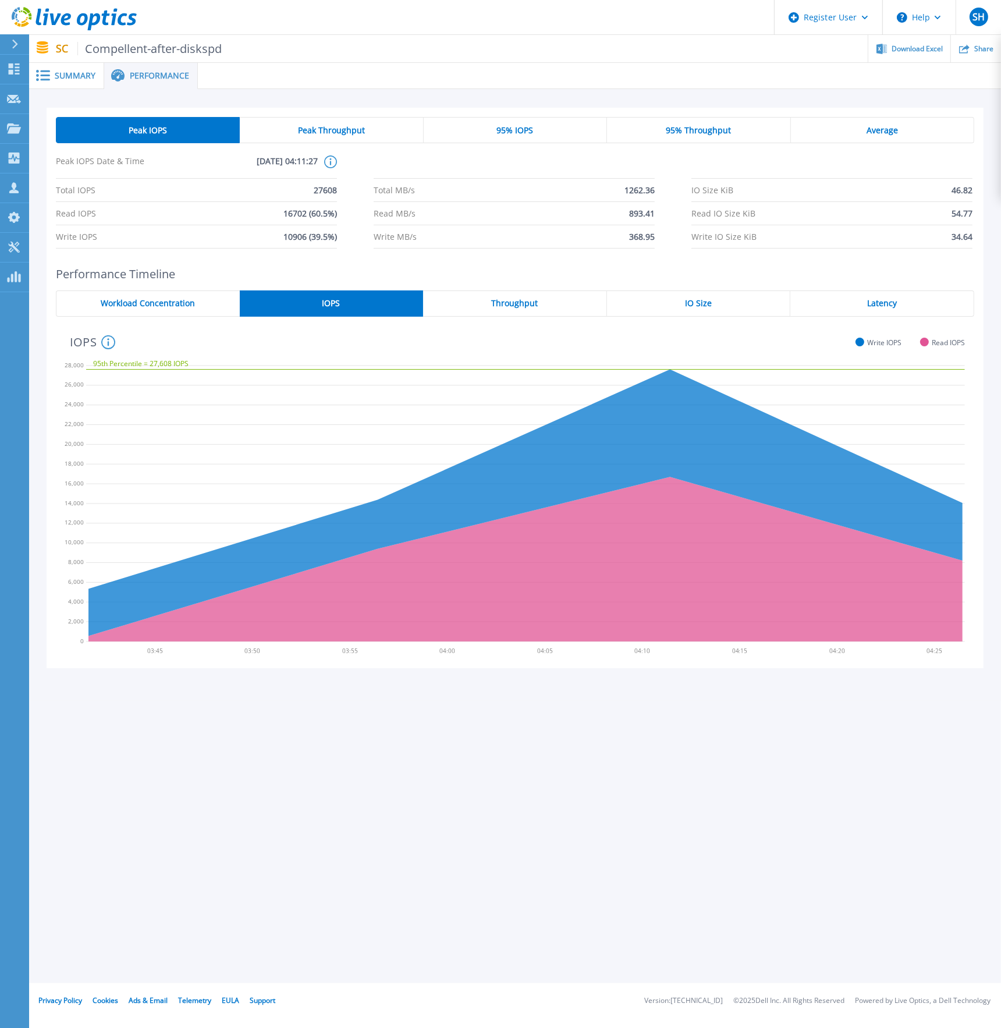
click at [876, 303] on span "Latency" at bounding box center [882, 303] width 30 height 9
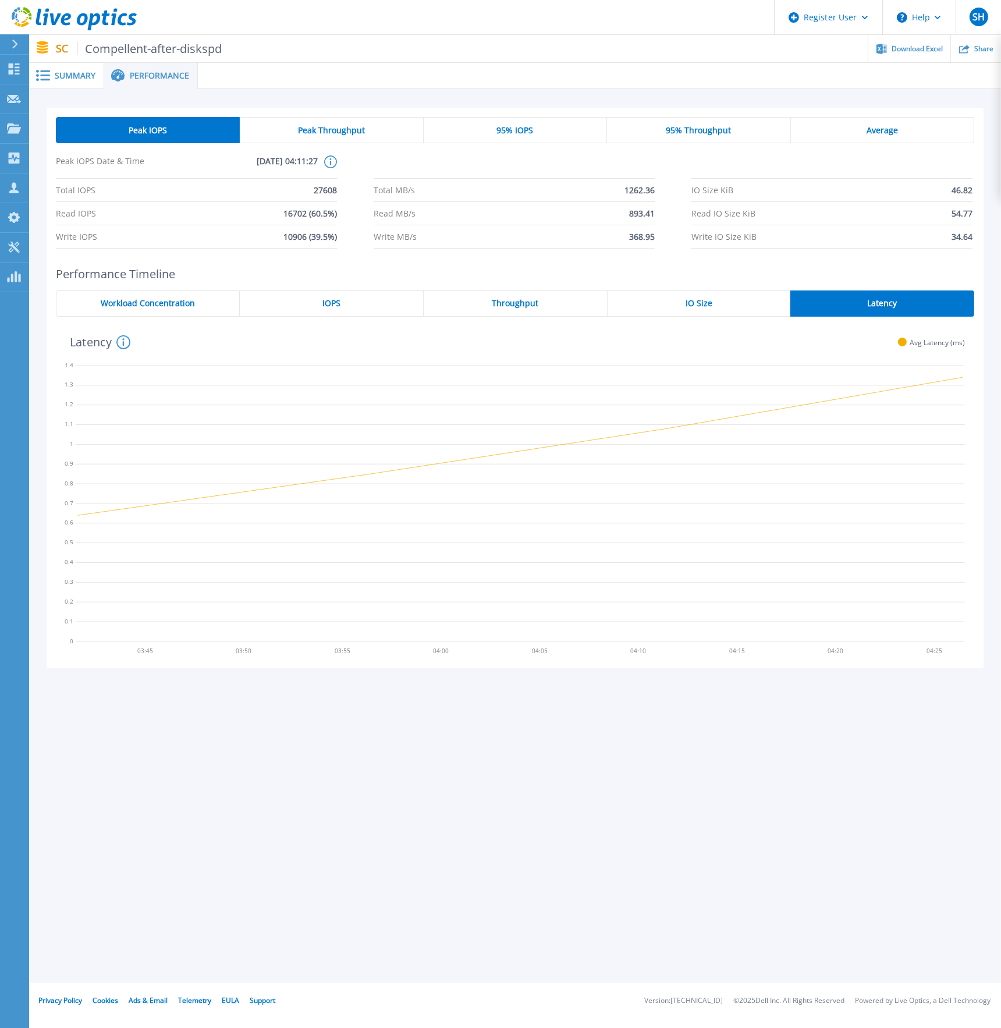
click at [515, 126] on span "95% IOPS" at bounding box center [515, 130] width 37 height 9
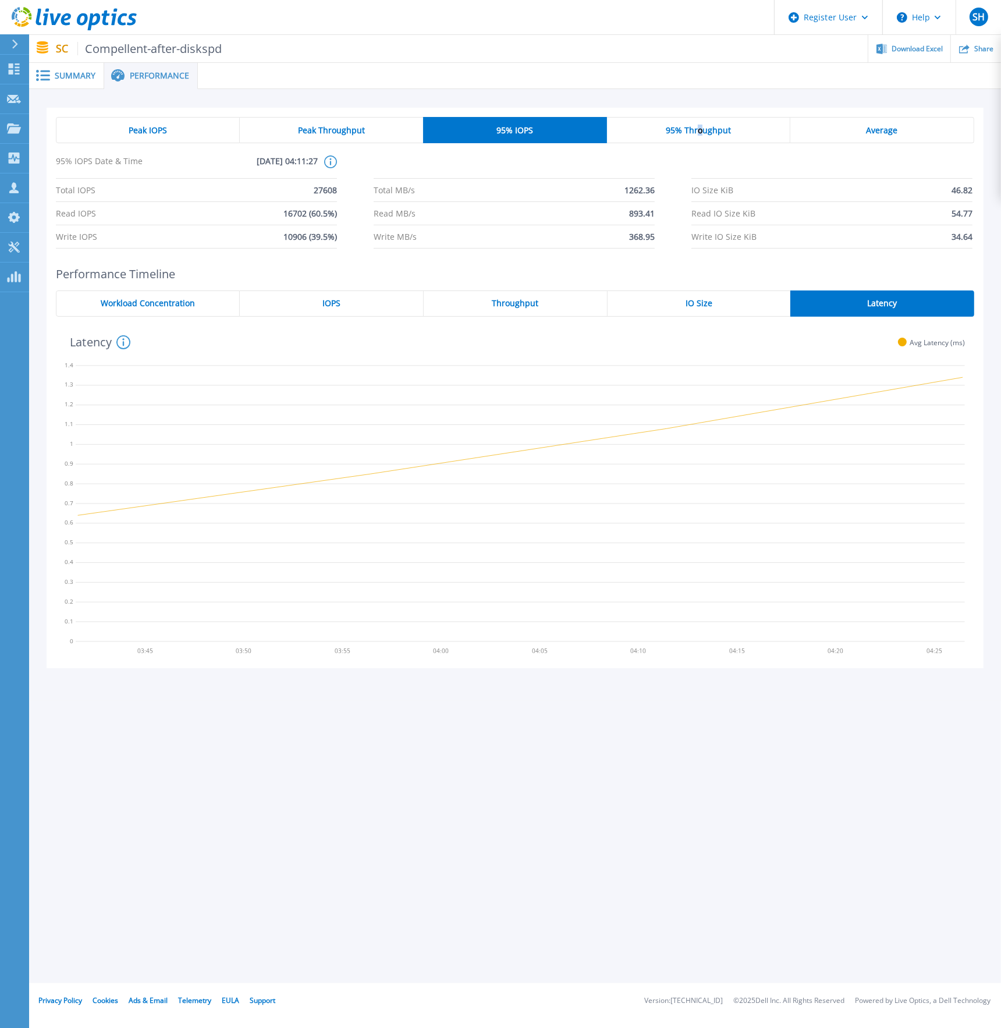
click at [701, 130] on span "95% Throughput" at bounding box center [698, 130] width 65 height 9
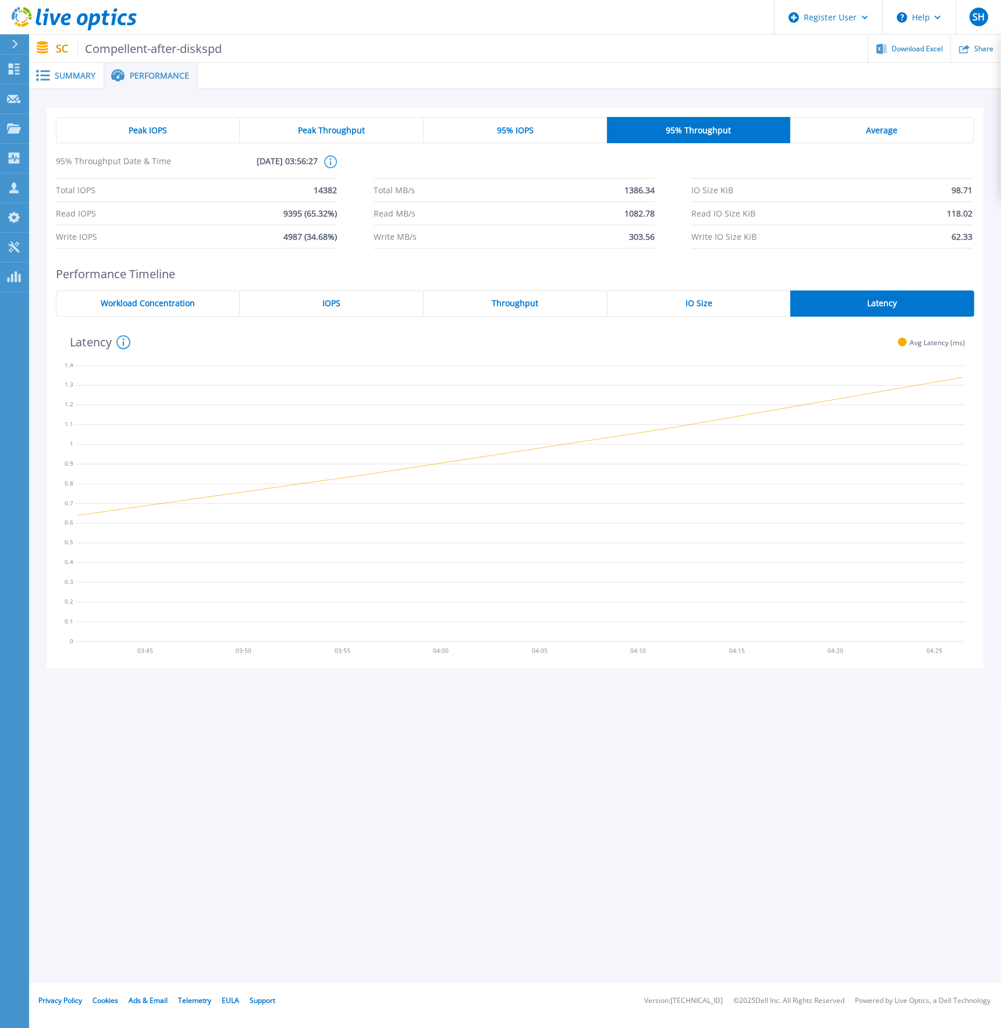
click at [885, 131] on span "Average" at bounding box center [882, 130] width 31 height 9
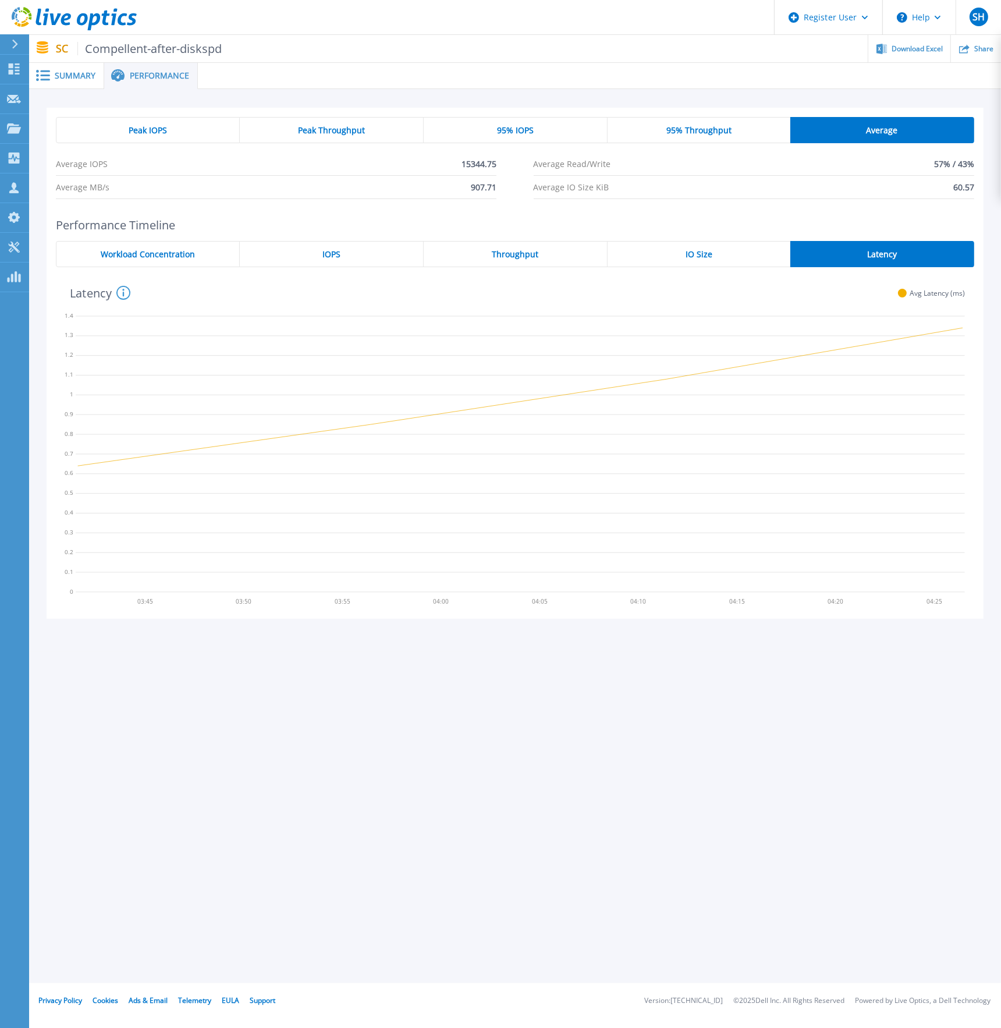
click at [529, 128] on span "95% IOPS" at bounding box center [515, 130] width 37 height 9
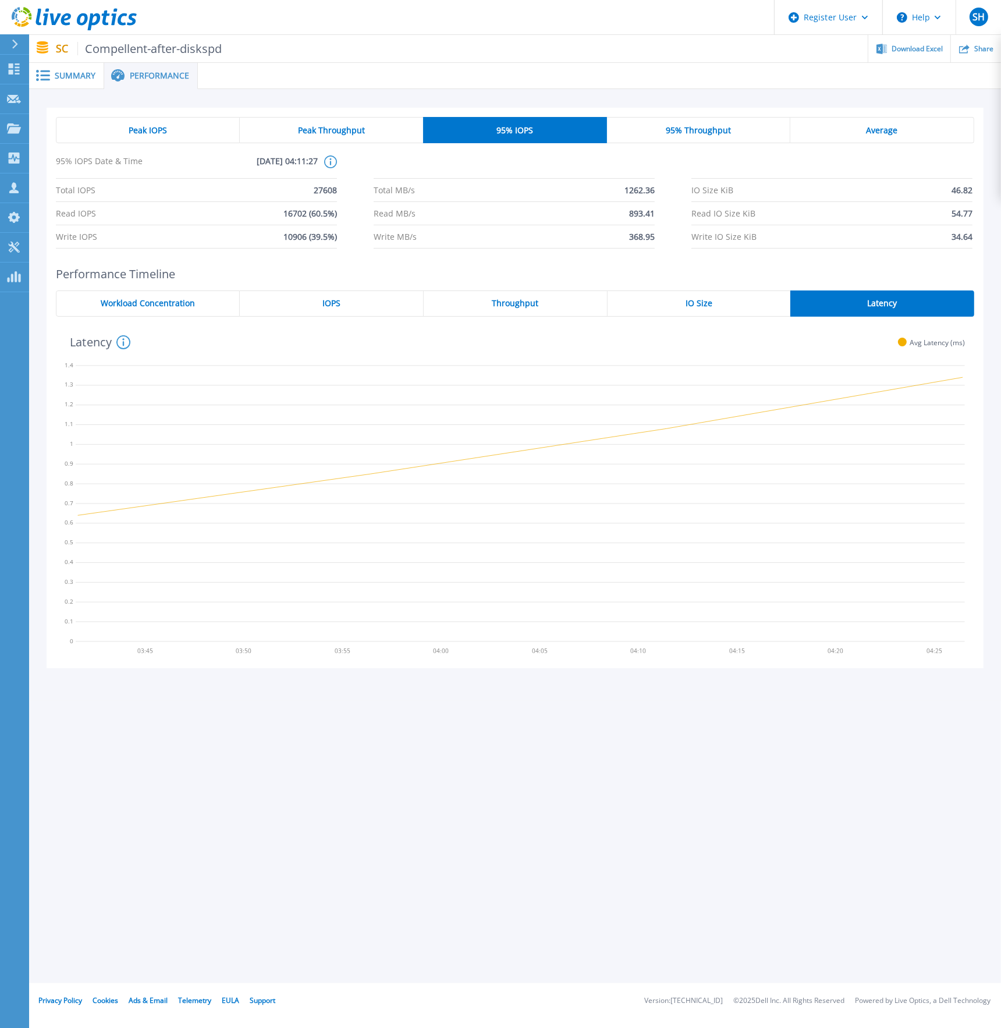
click at [359, 126] on span "Peak Throughput" at bounding box center [331, 130] width 67 height 9
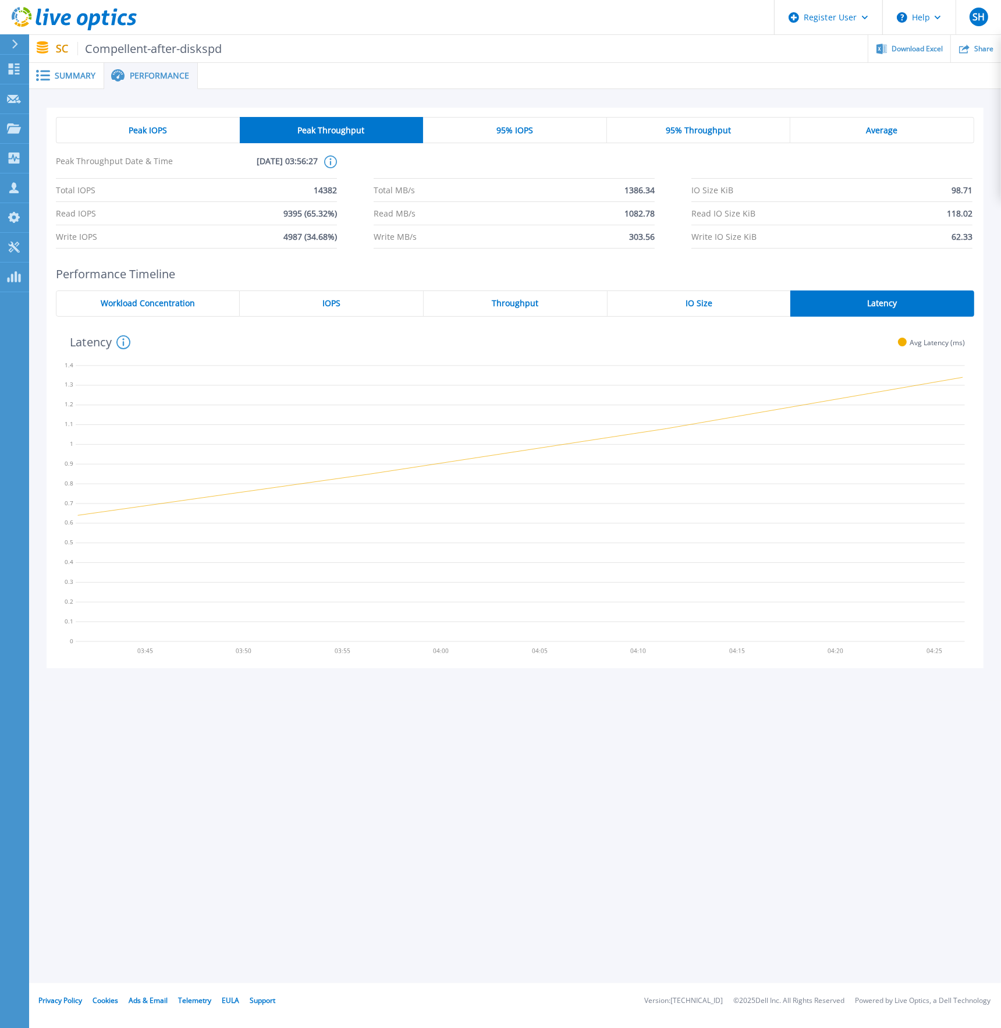
click at [17, 7] on icon at bounding box center [74, 19] width 125 height 24
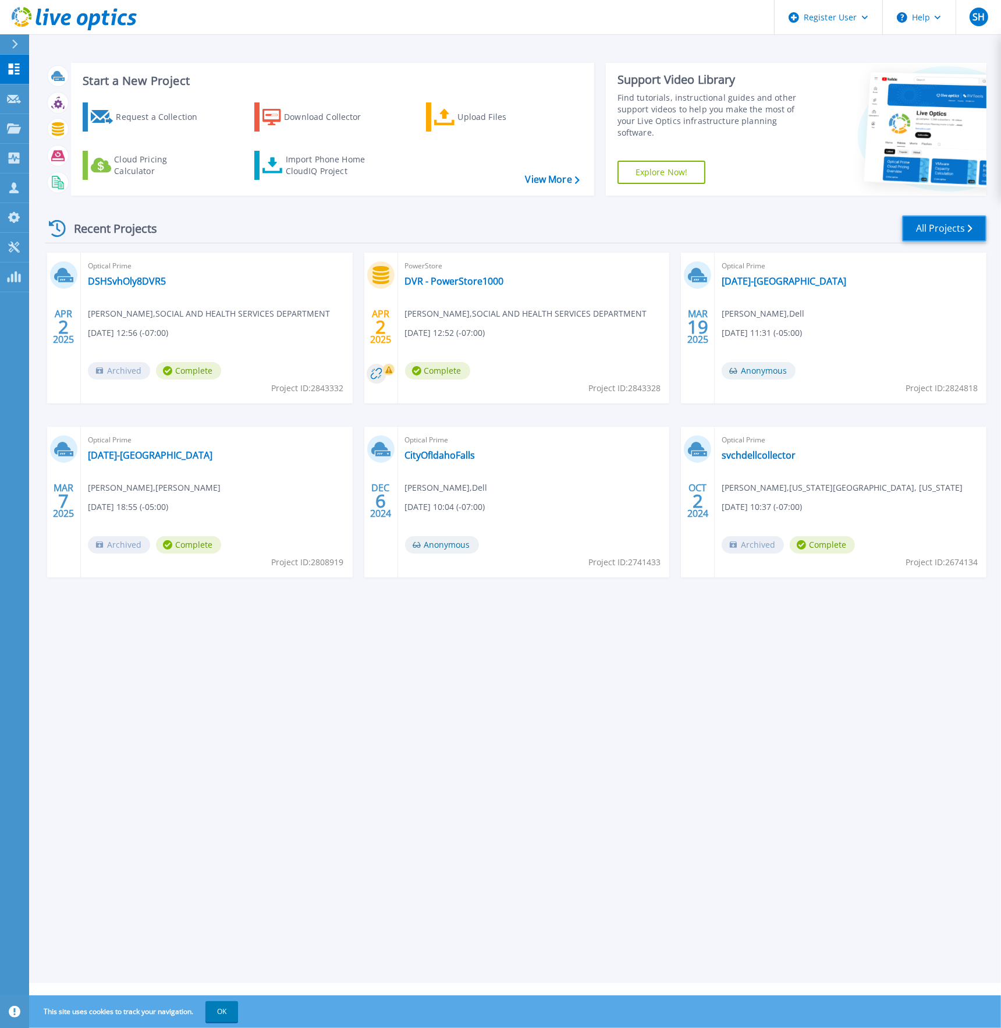
click at [953, 222] on link "All Projects" at bounding box center [944, 228] width 84 height 26
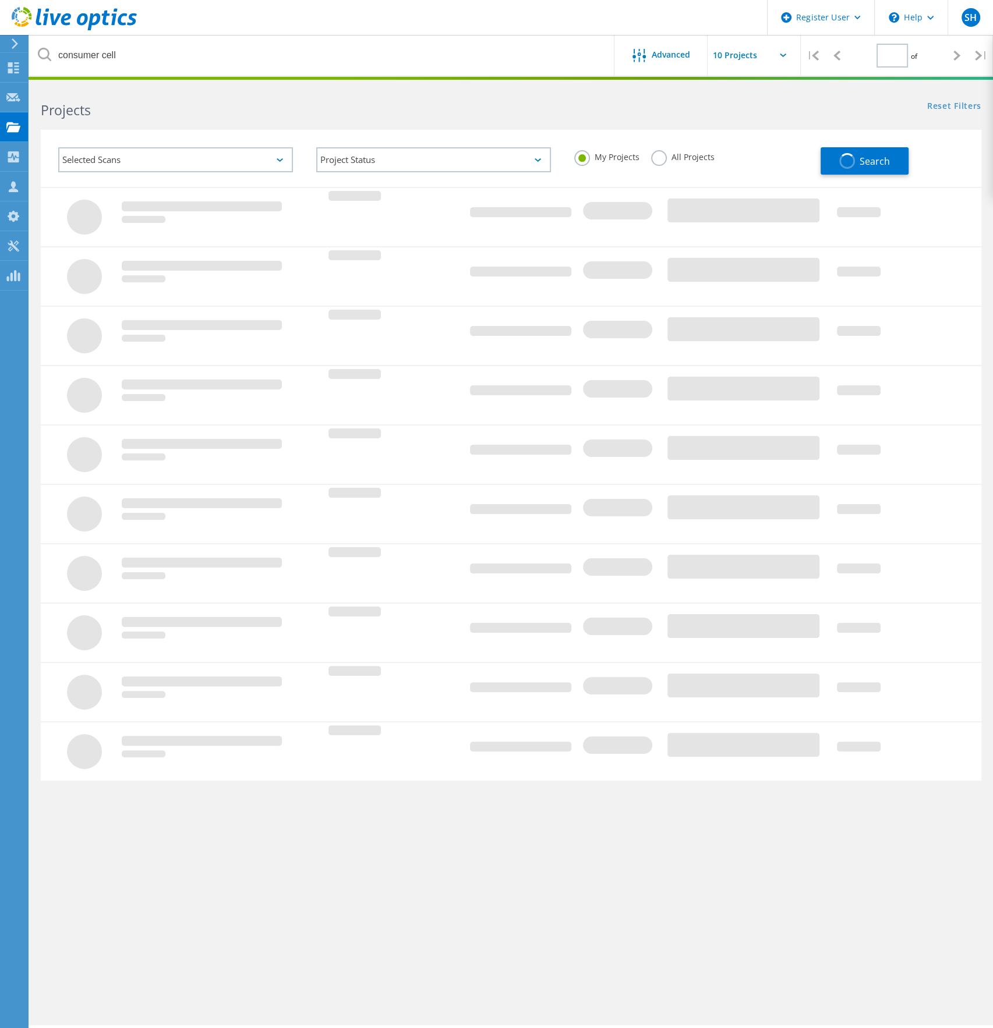
type input "1"
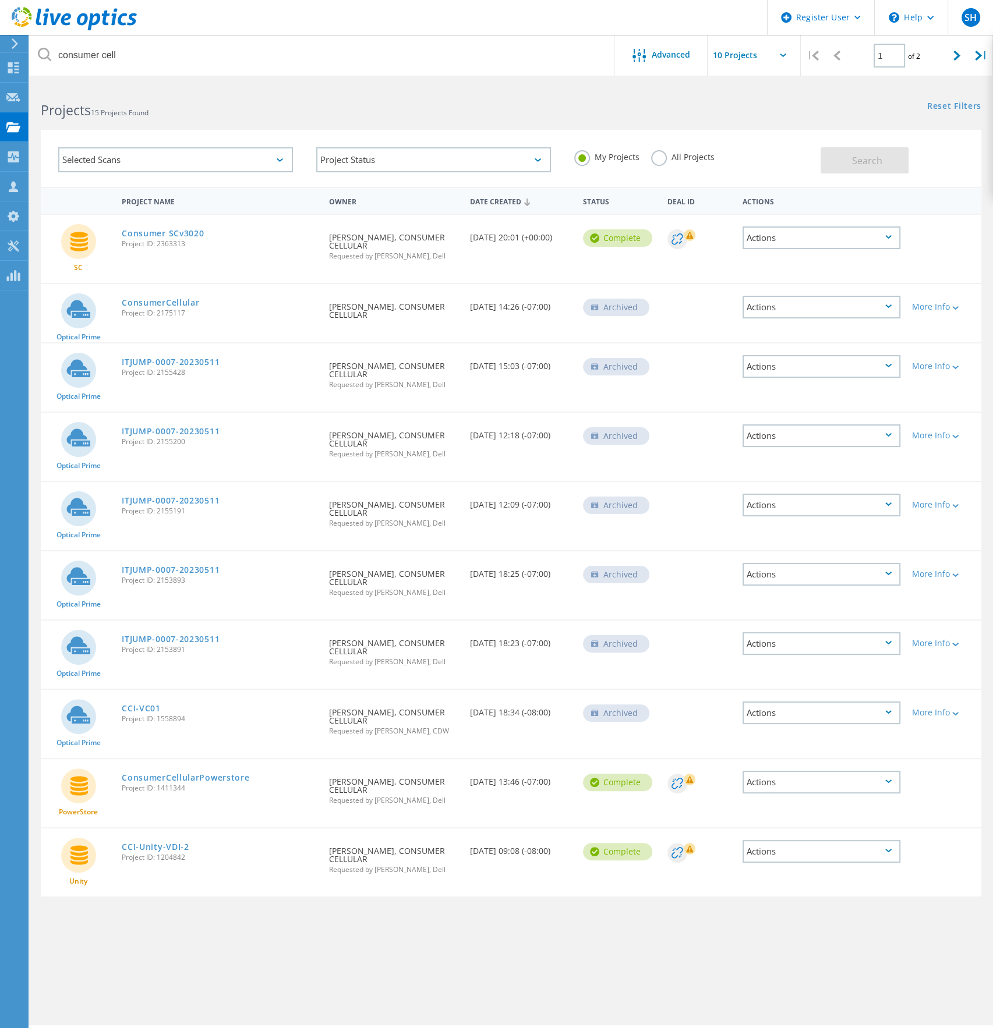
click at [655, 157] on label "All Projects" at bounding box center [682, 155] width 63 height 11
click at [0, 0] on input "All Projects" at bounding box center [0, 0] width 0 height 0
click at [871, 162] on span "Search" at bounding box center [867, 160] width 30 height 13
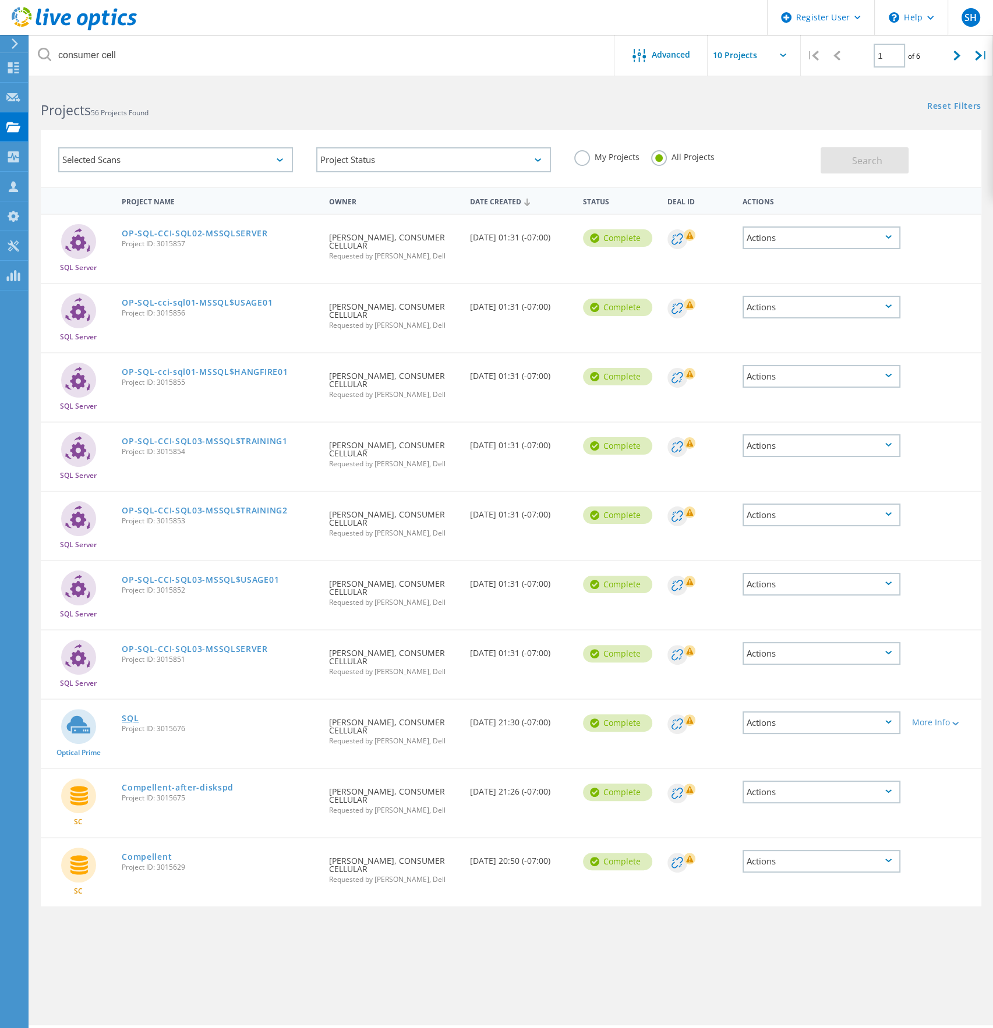
click at [129, 715] on link "SQL" at bounding box center [130, 718] width 17 height 8
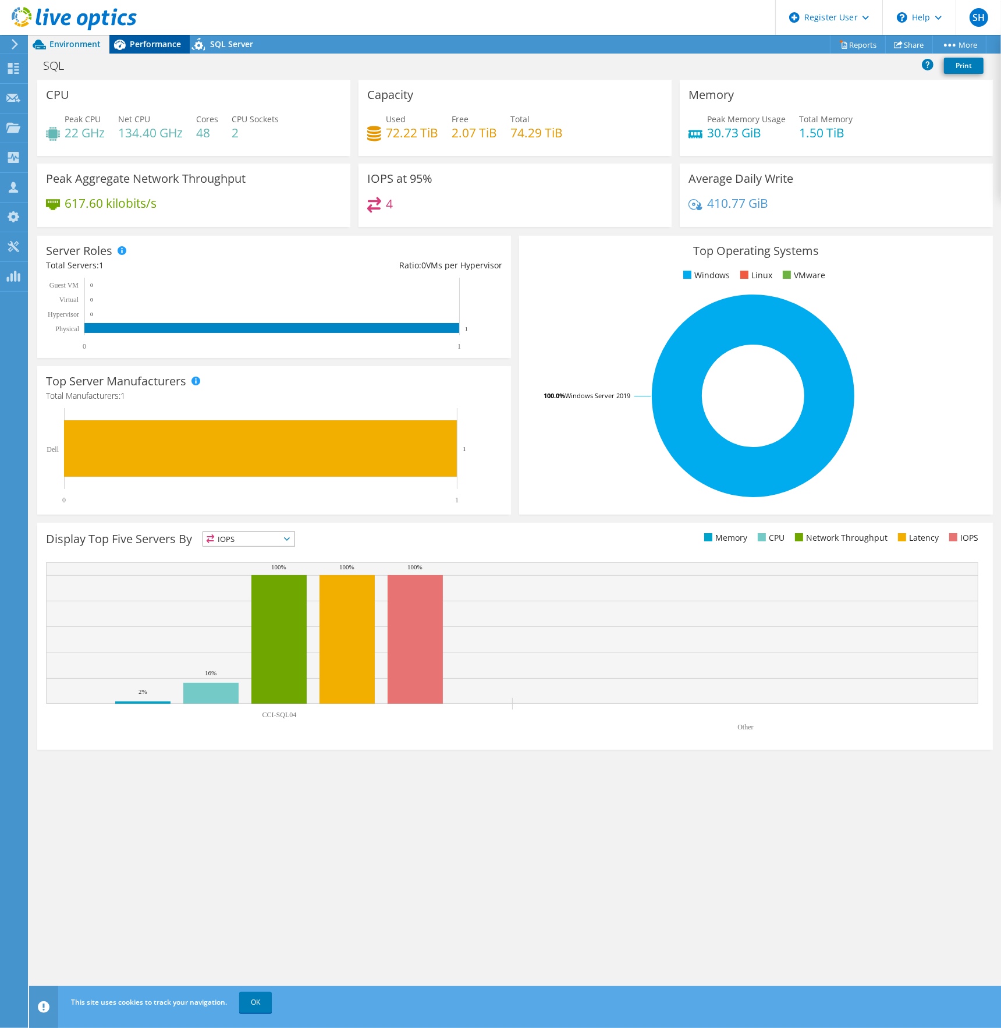
click at [155, 53] on div "Performance" at bounding box center [149, 44] width 80 height 19
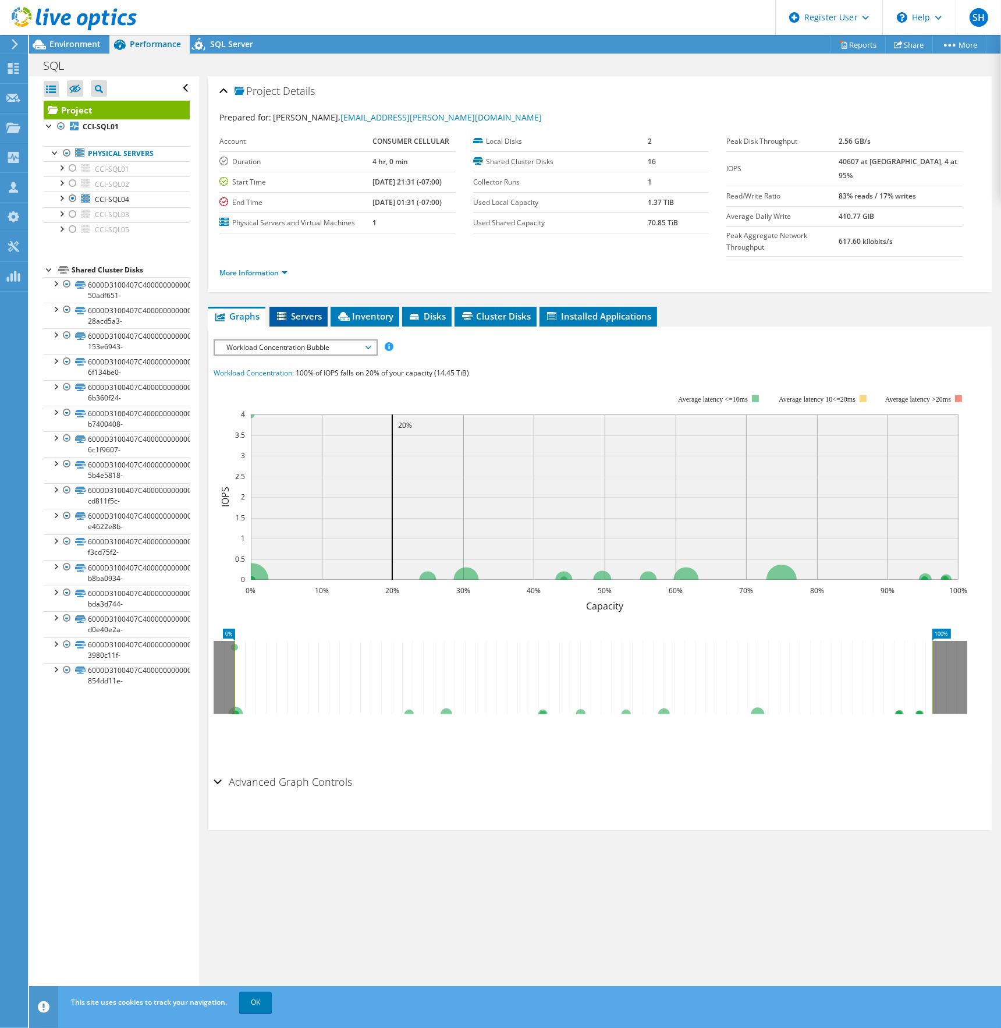
click at [296, 310] on span "Servers" at bounding box center [298, 316] width 47 height 12
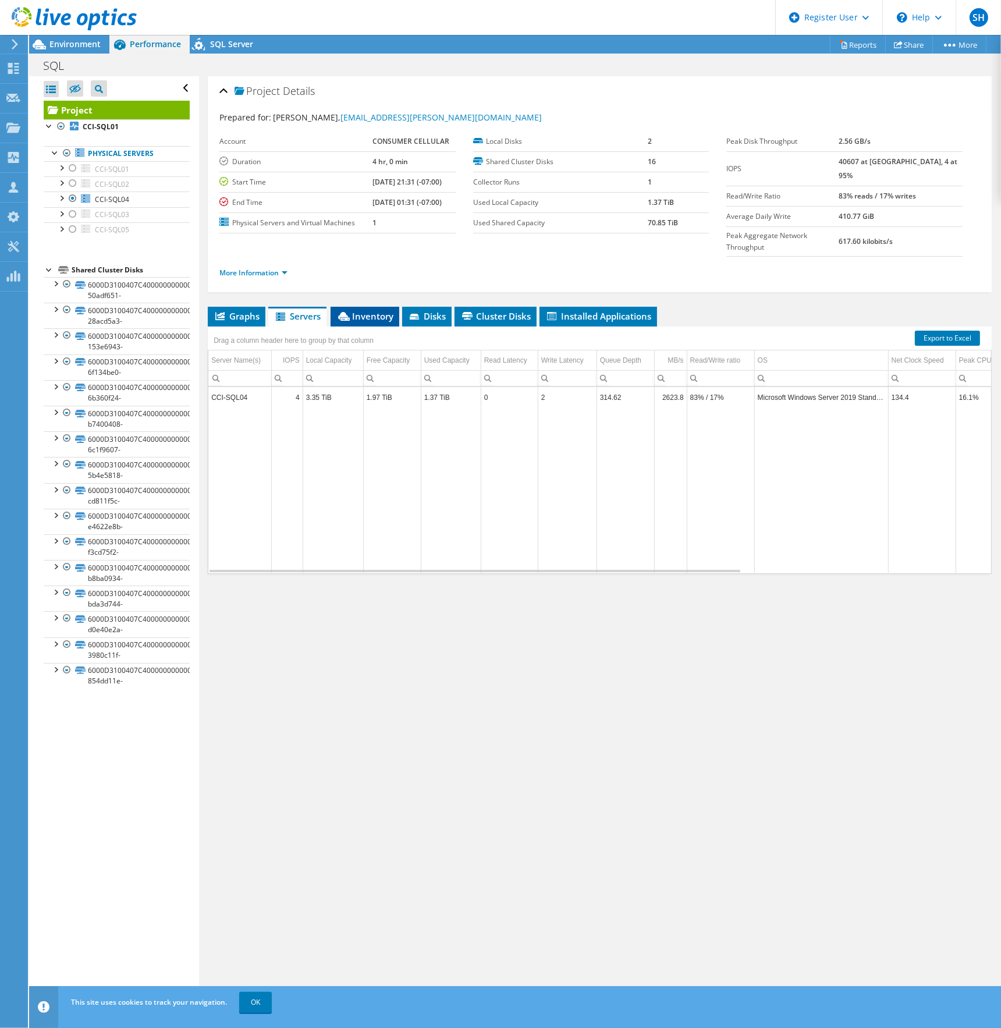
click at [360, 310] on span "Inventory" at bounding box center [364, 316] width 57 height 12
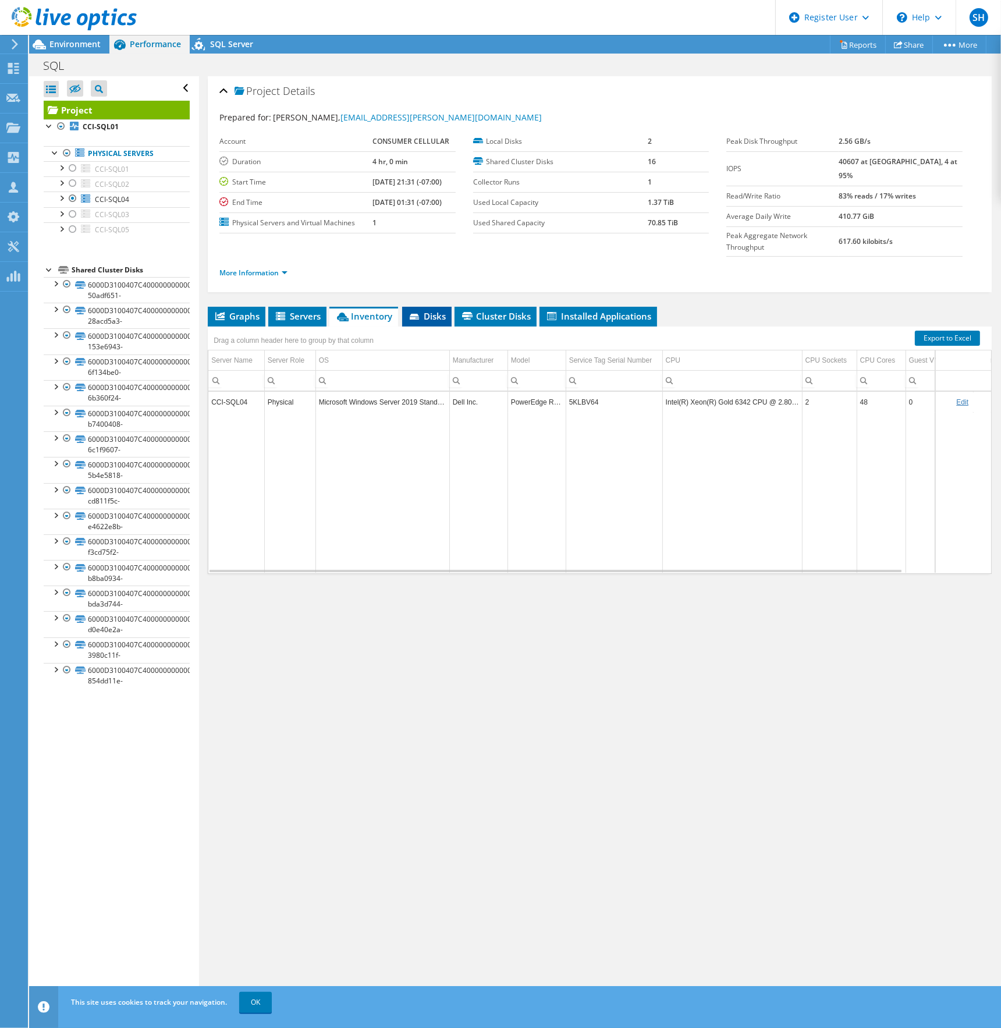
click at [429, 310] on span "Disks" at bounding box center [427, 316] width 38 height 12
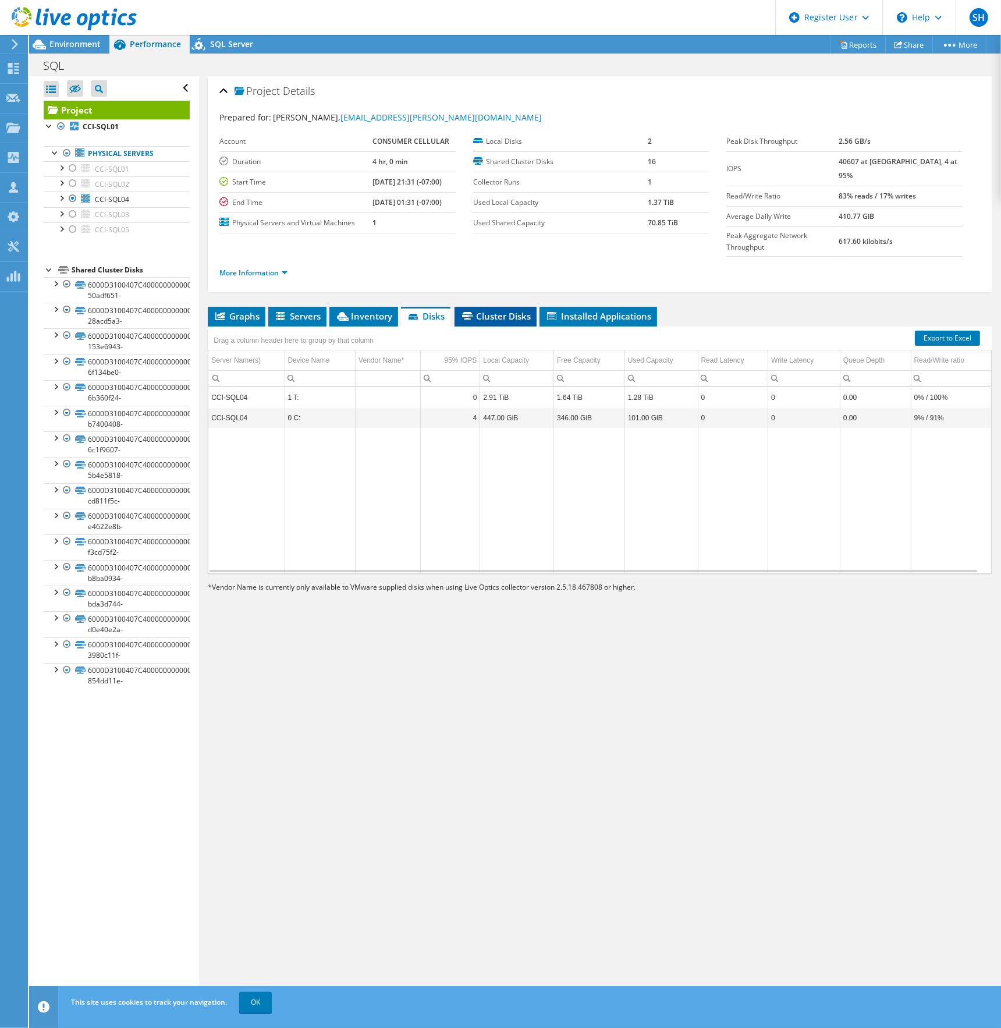
click at [506, 310] on span "Cluster Disks" at bounding box center [495, 316] width 70 height 12
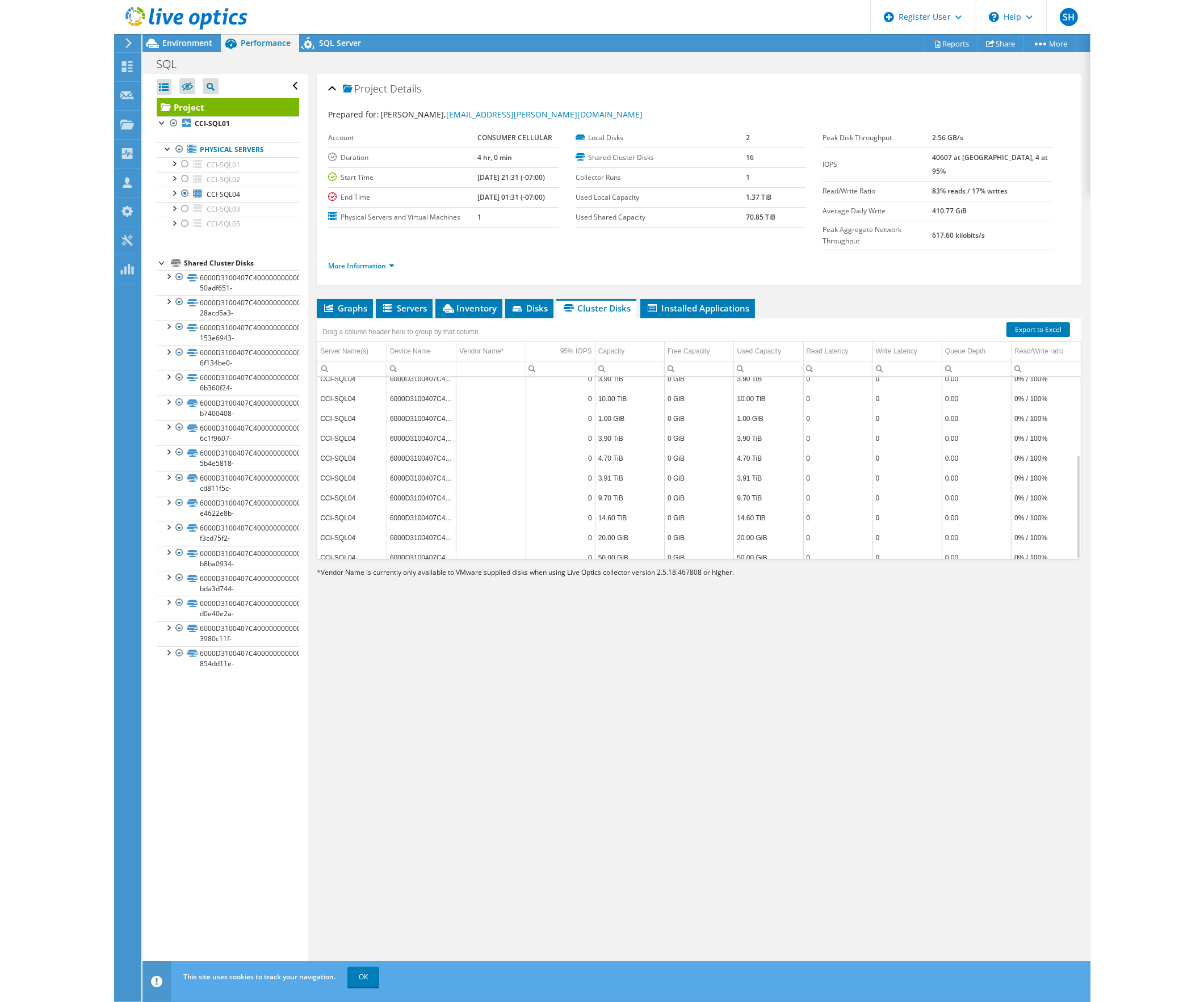
scroll to position [135, 0]
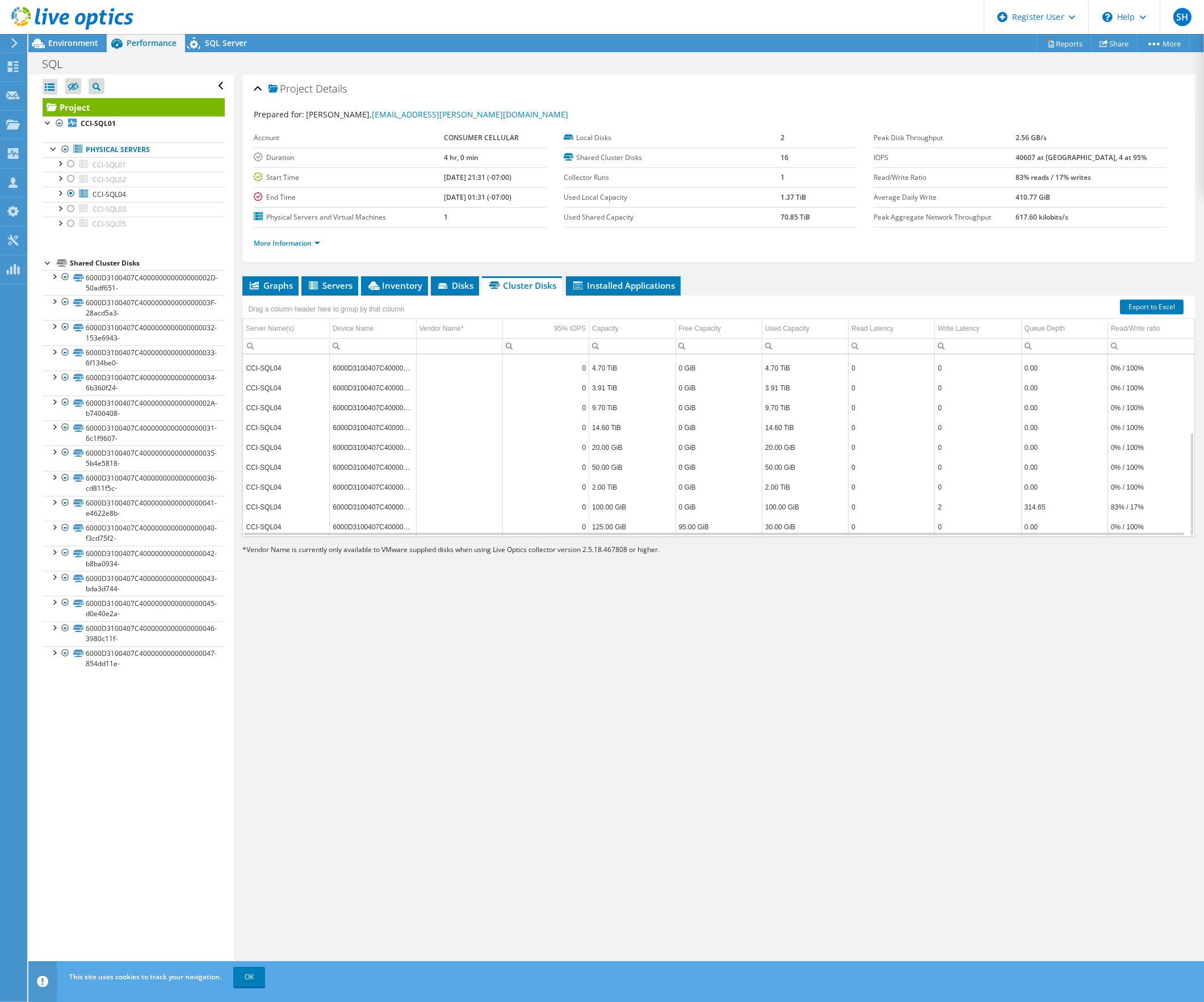
click at [385, 408] on td "6000D3100407C4000000000000000041-e4622e8b-" at bounding box center [372, 407] width 86 height 19
click at [316, 241] on link "More Information" at bounding box center [287, 244] width 66 height 10
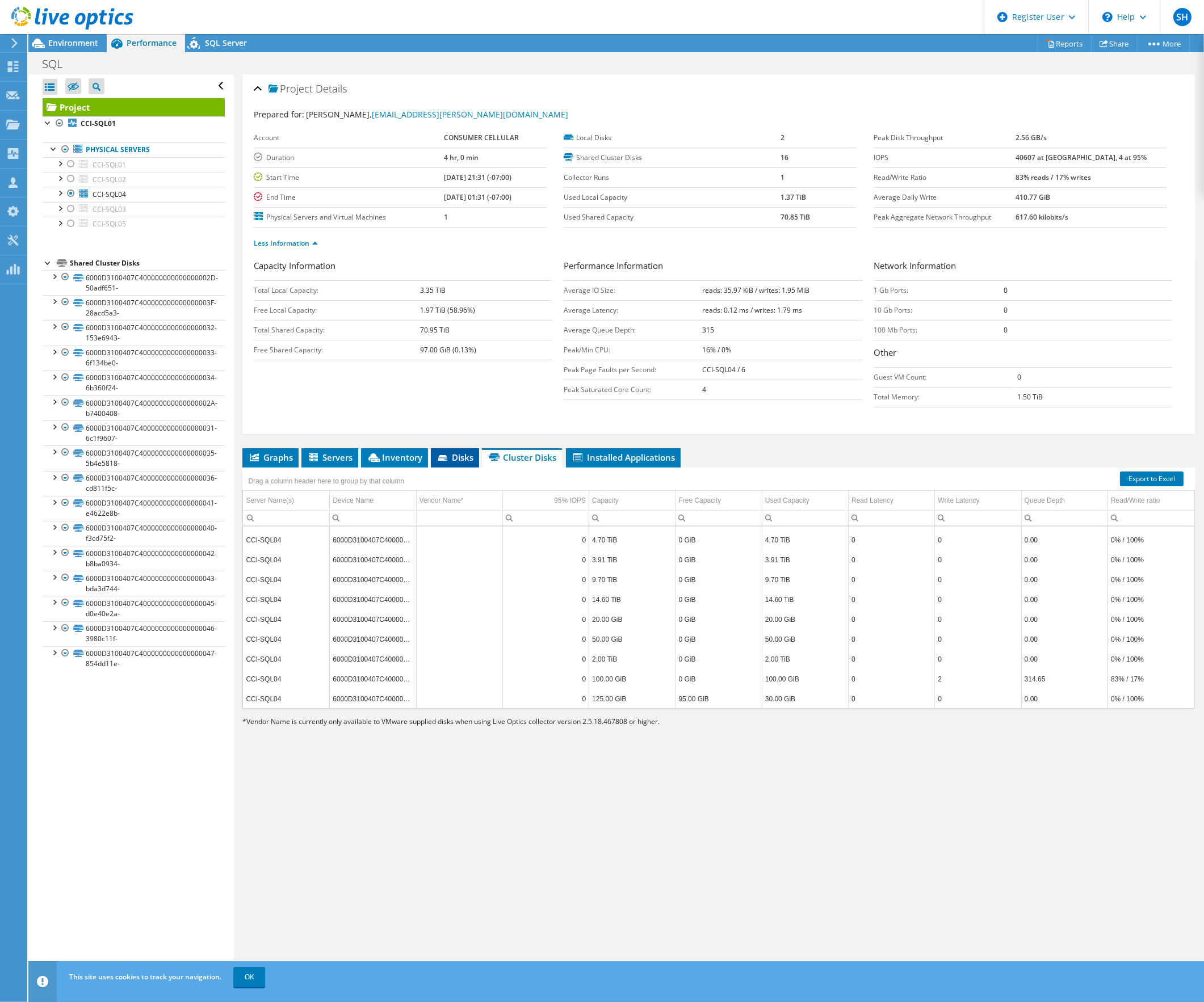
click at [444, 458] on icon at bounding box center [442, 458] width 9 height 6
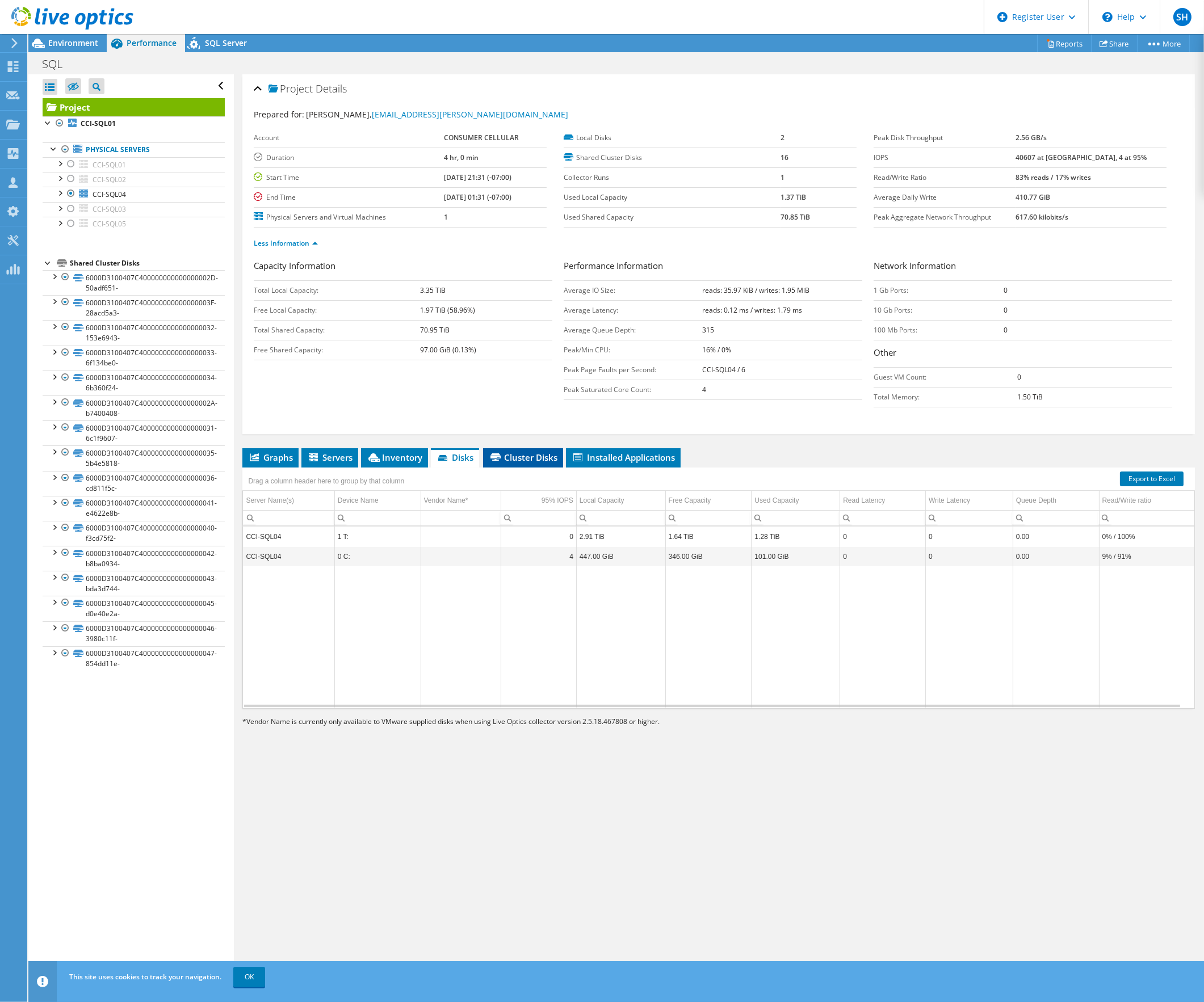
click at [513, 459] on span "Cluster Disks" at bounding box center [523, 457] width 68 height 12
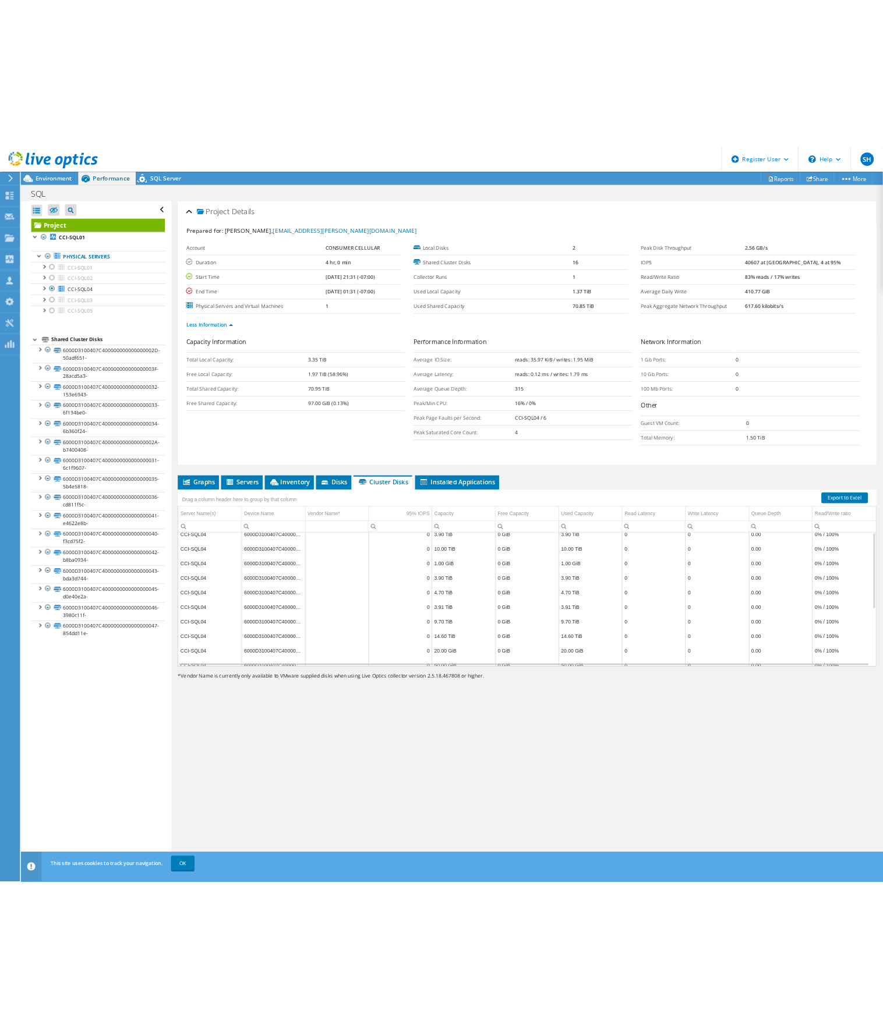
scroll to position [0, 0]
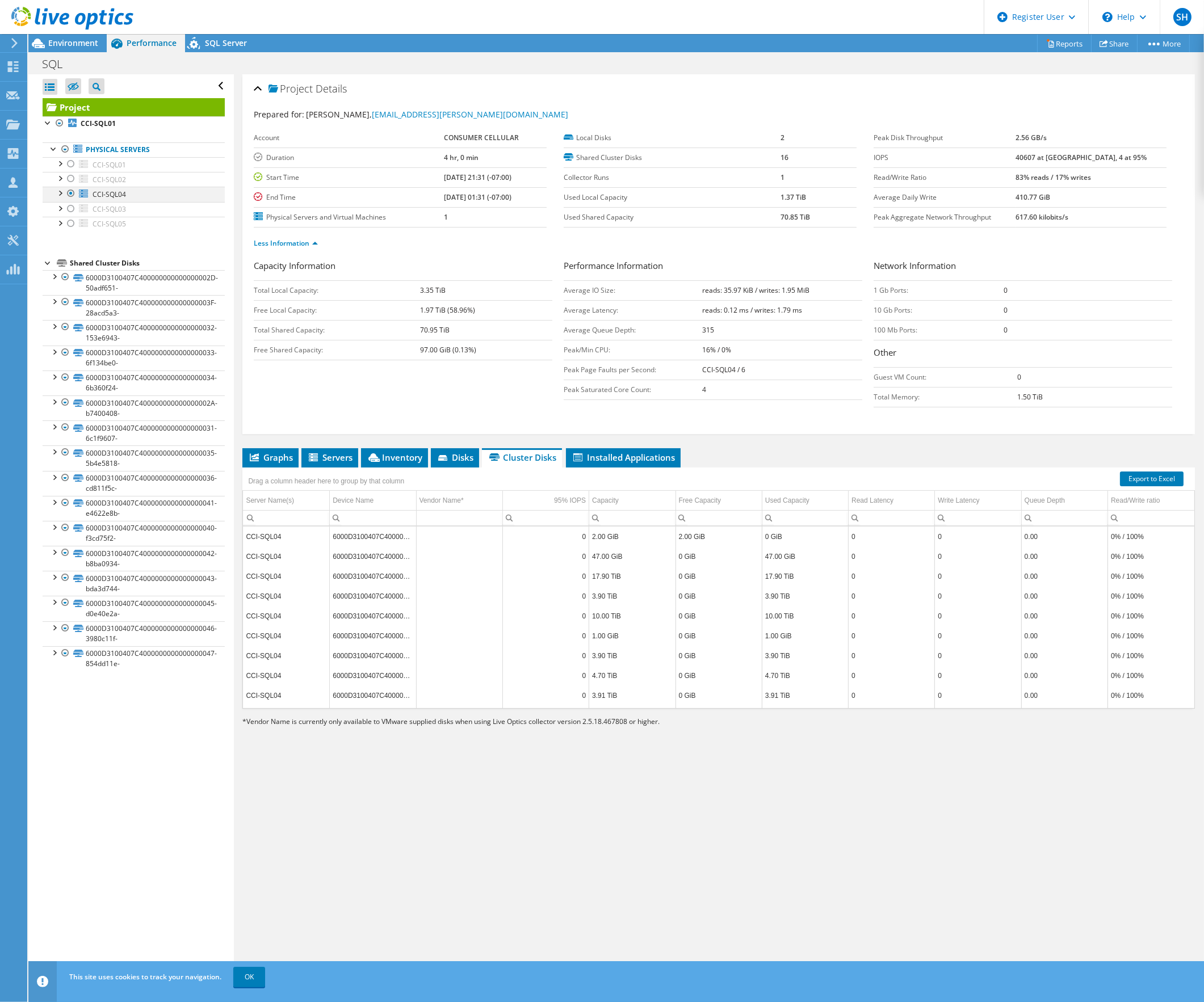
click at [61, 194] on div at bounding box center [59, 193] width 12 height 12
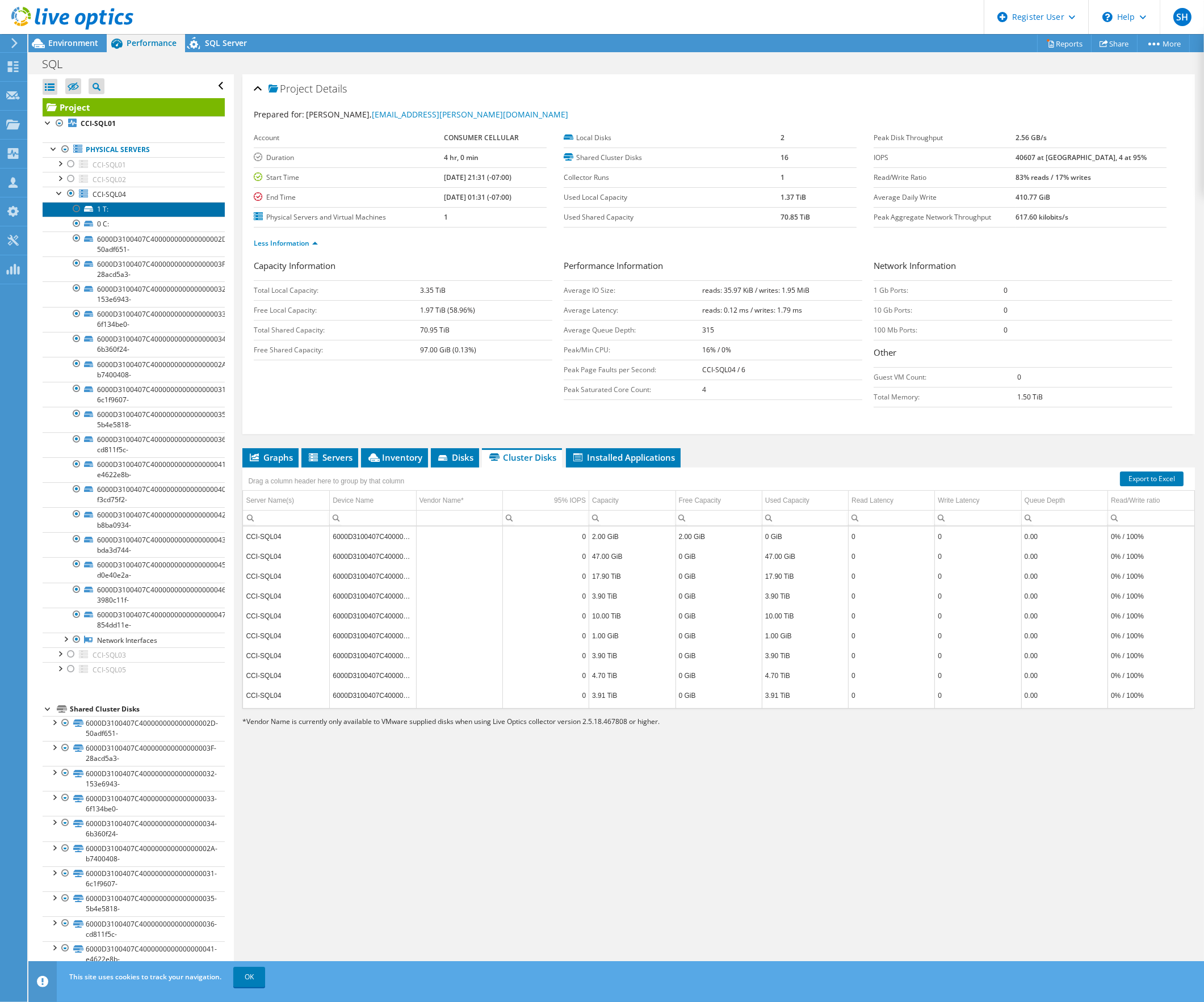
click at [141, 212] on link "1 T:" at bounding box center [134, 209] width 182 height 15
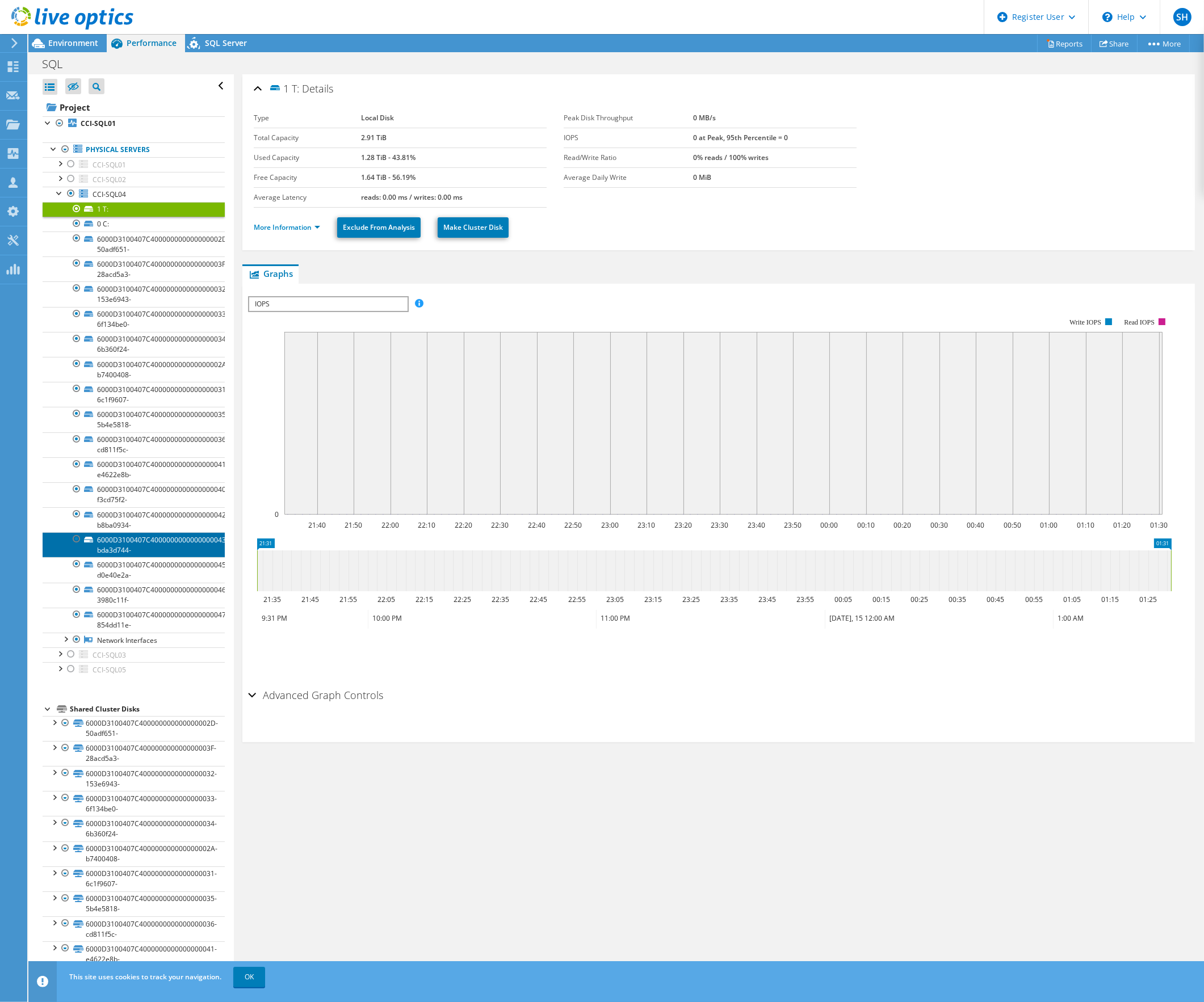
click at [144, 534] on link "6000D3100407C4000000000000000043-bda3d744-" at bounding box center [134, 545] width 182 height 25
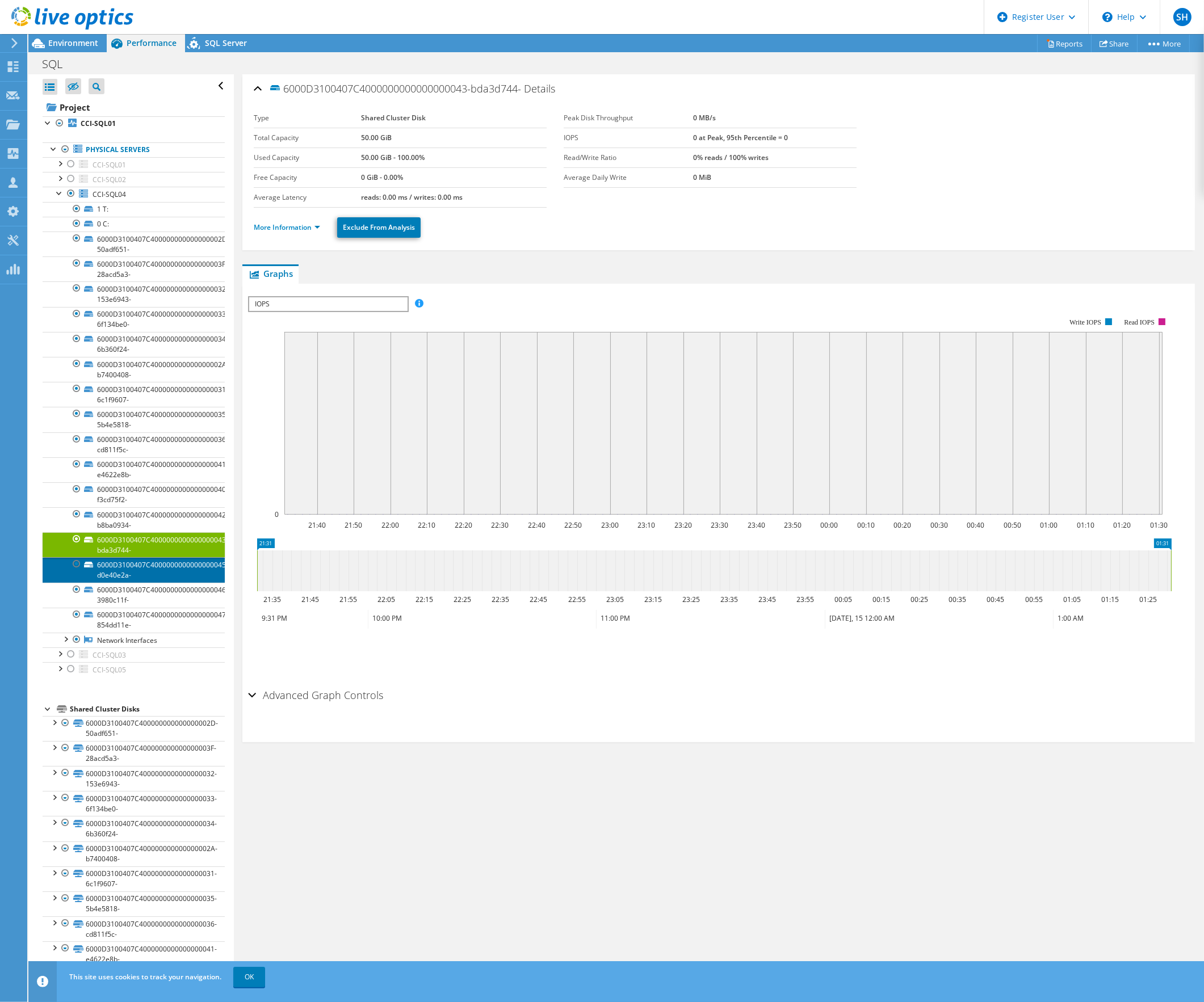
click at [147, 571] on link "6000D3100407C4000000000000000045-d0e40e2a-" at bounding box center [134, 570] width 182 height 25
click at [143, 583] on link "6000D3100407C4000000000000000046-3980c11f-" at bounding box center [134, 596] width 182 height 25
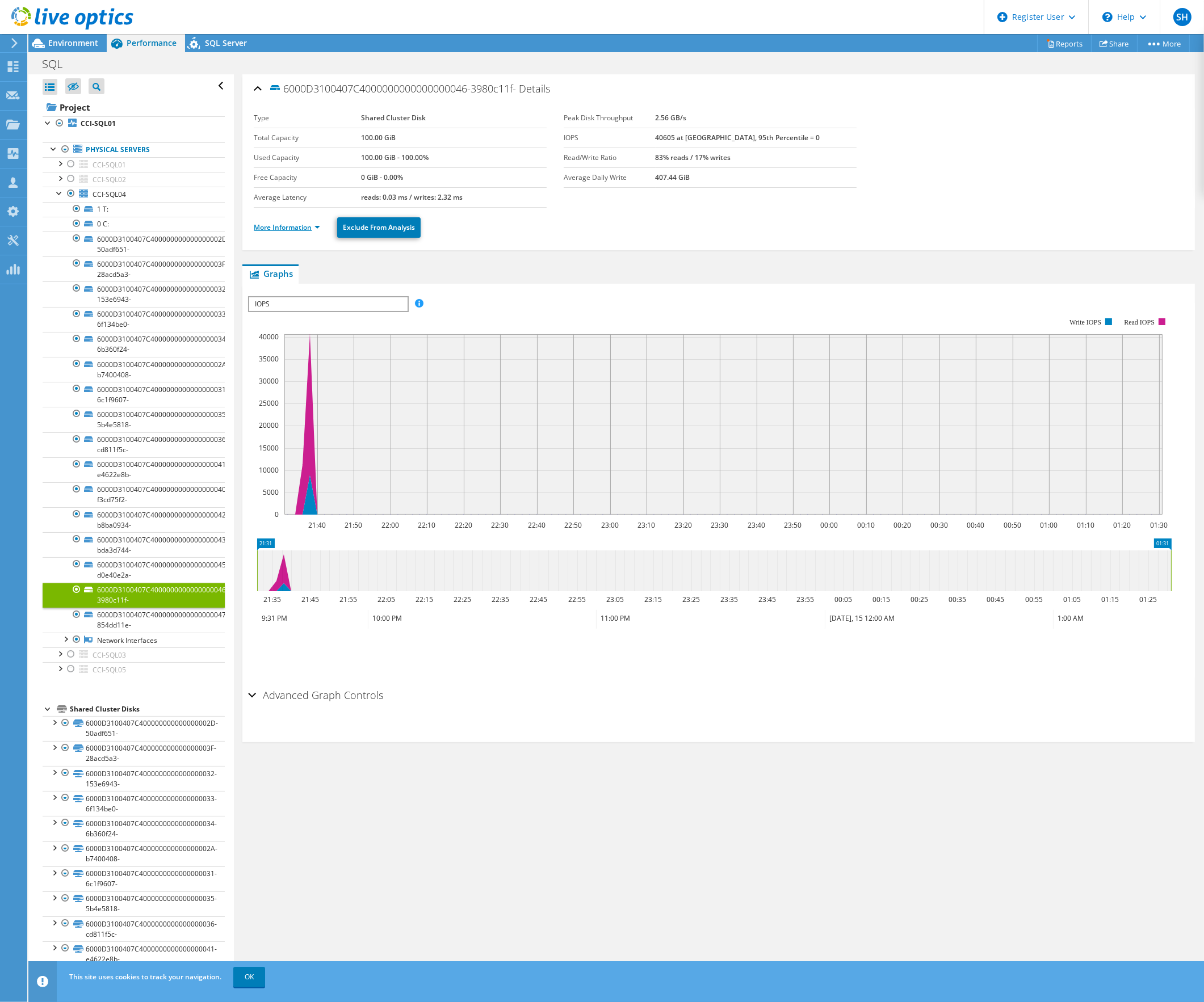
click at [320, 226] on link "More Information" at bounding box center [287, 227] width 66 height 10
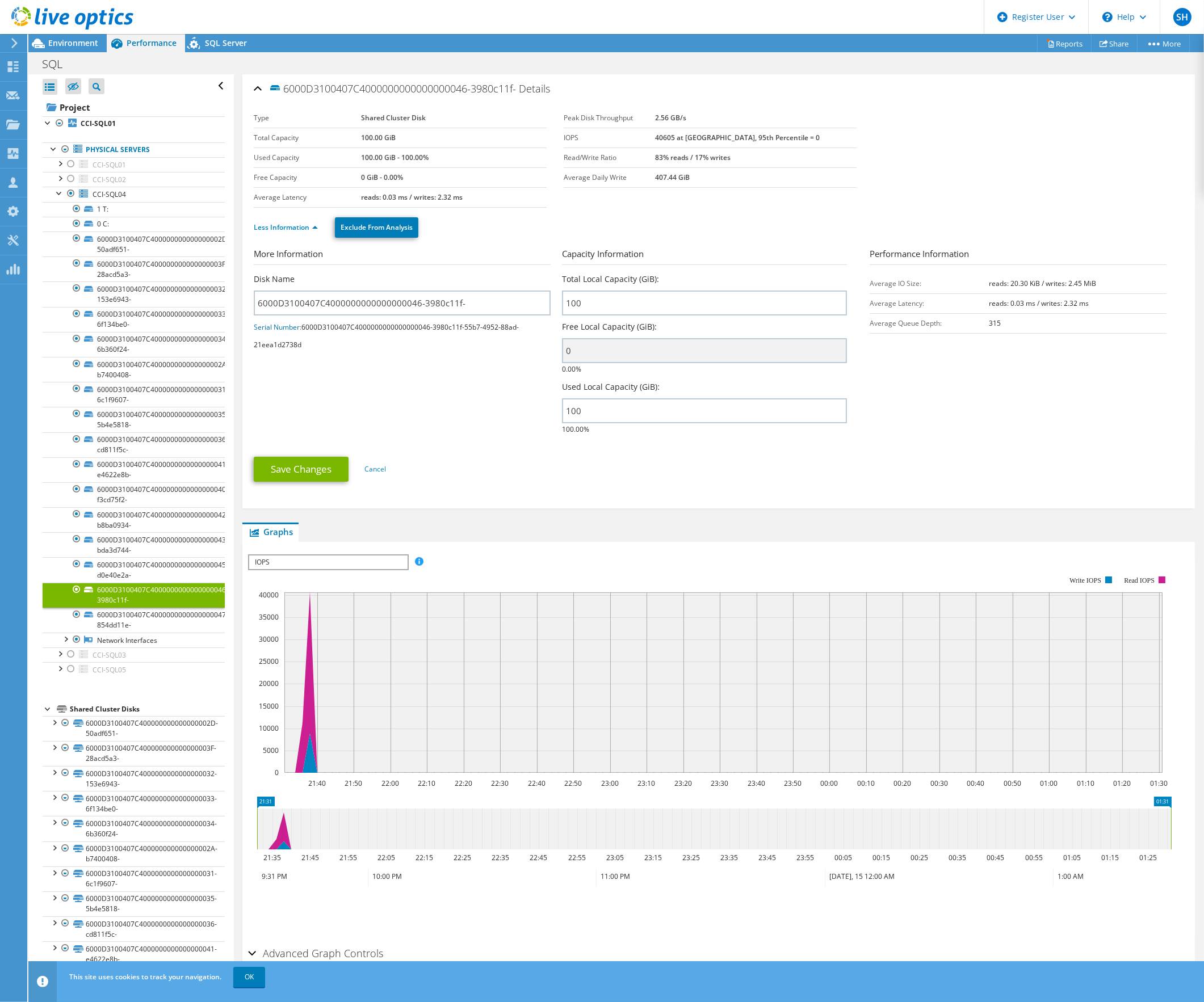
click at [710, 472] on ul "Save Changes Cancel" at bounding box center [719, 468] width 930 height 28
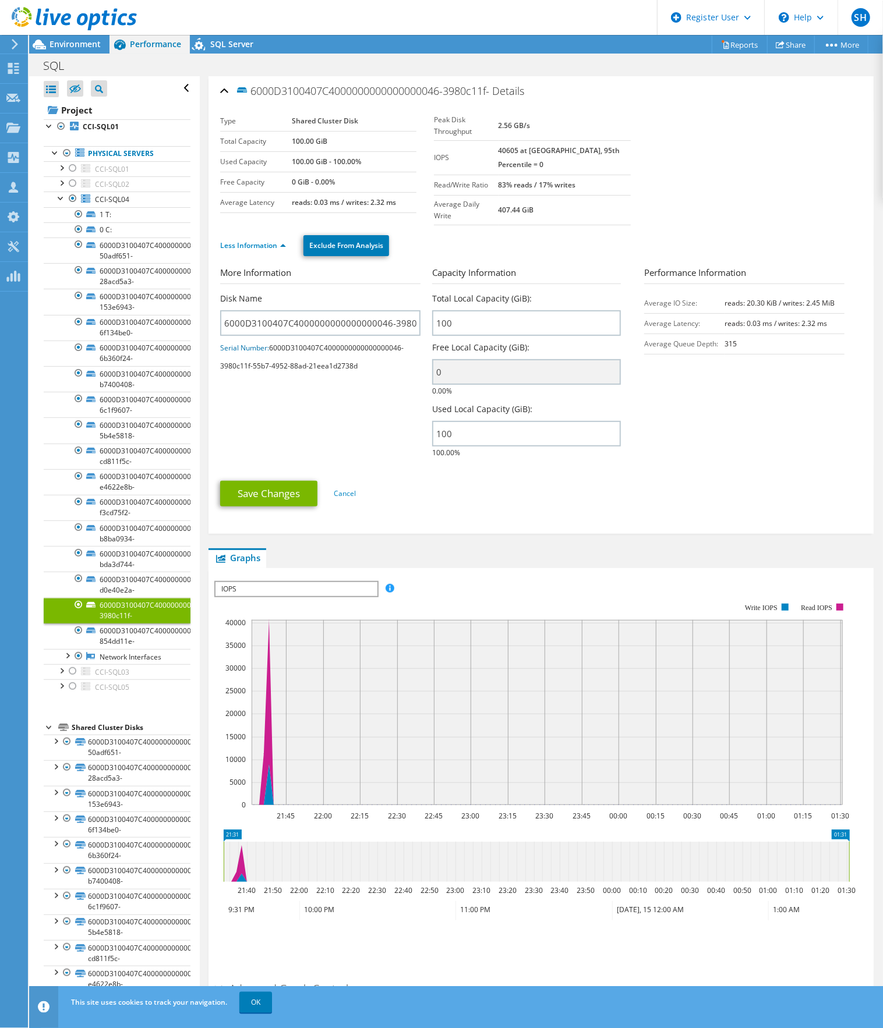
click at [126, 609] on link "6000D3100407C4000000000000000046-3980c11f-" at bounding box center [117, 611] width 147 height 26
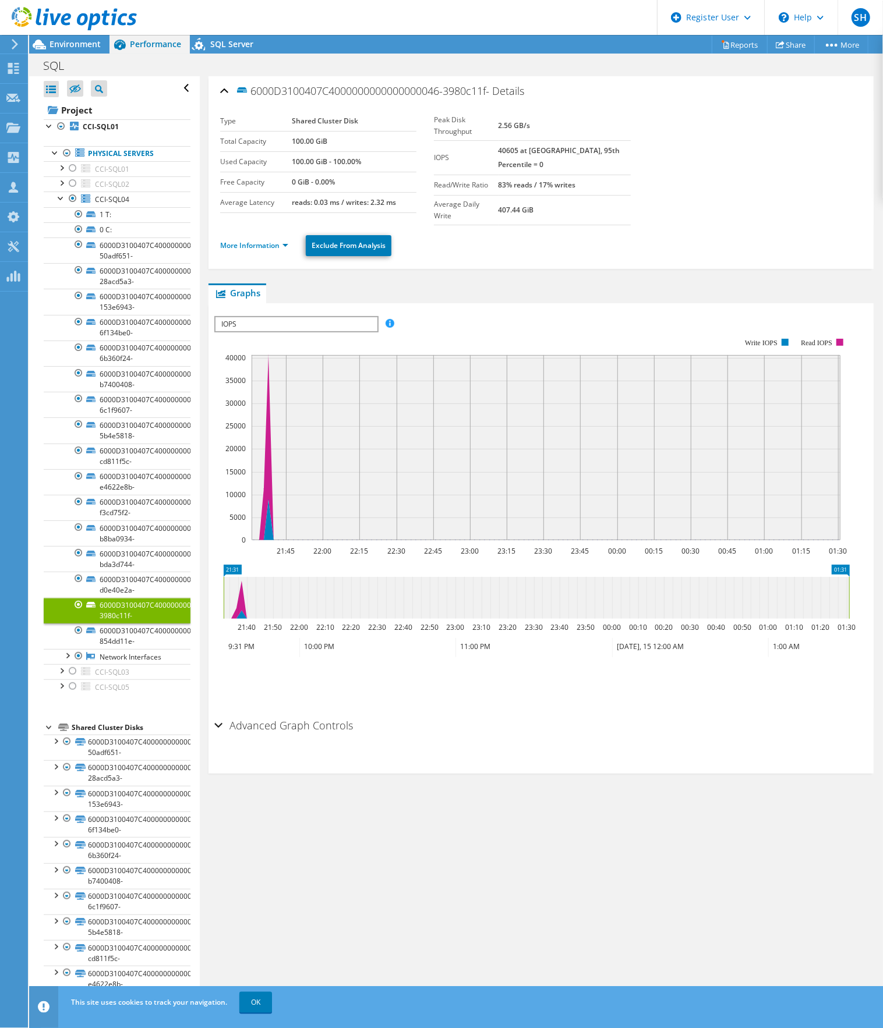
click at [217, 714] on div "Advanced Graph Controls" at bounding box center [540, 726] width 653 height 25
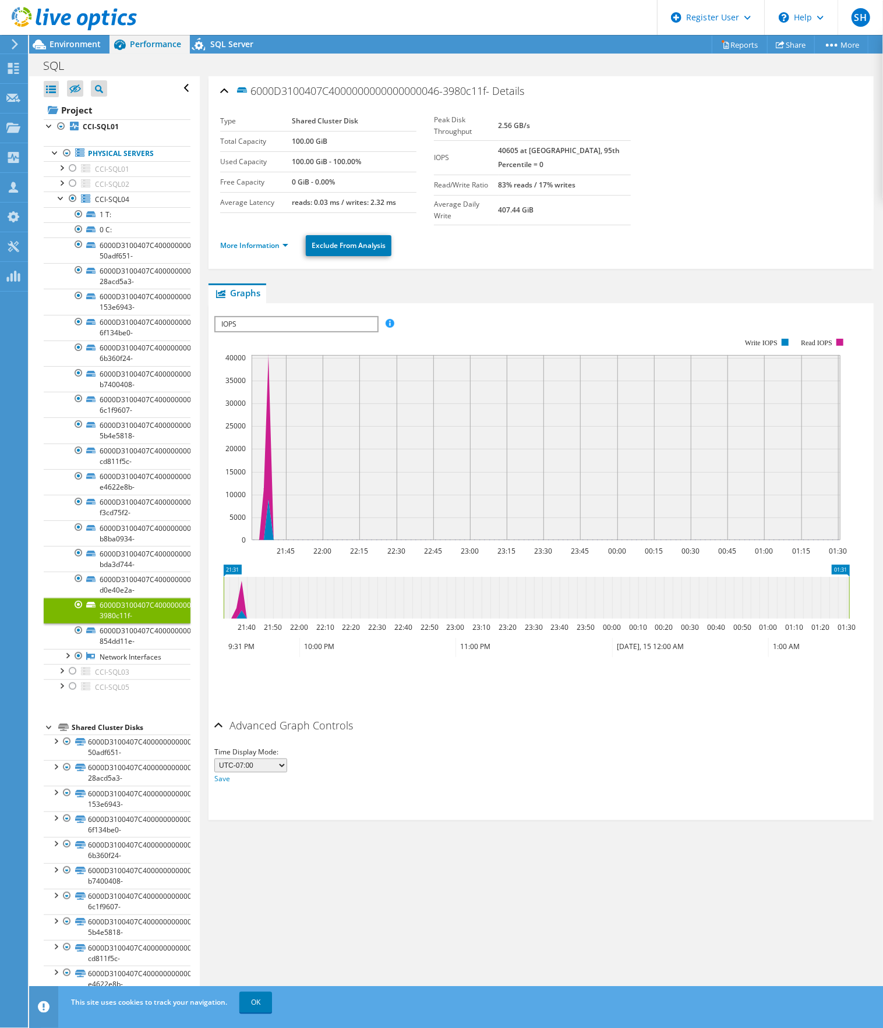
click at [348, 317] on span "IOPS" at bounding box center [295, 324] width 161 height 14
click at [247, 373] on li "Latency" at bounding box center [295, 380] width 161 height 14
